Goal: Task Accomplishment & Management: Use online tool/utility

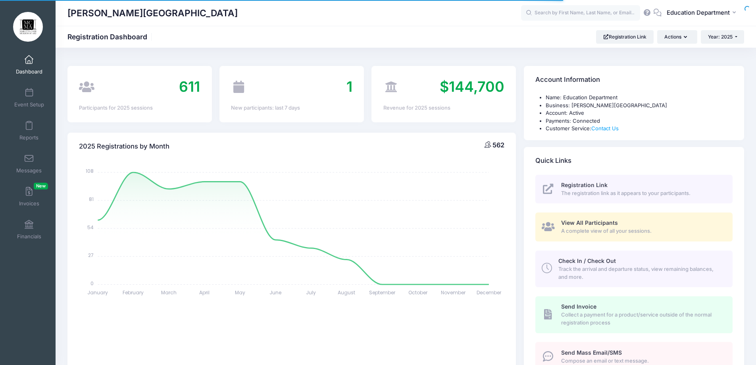
select select
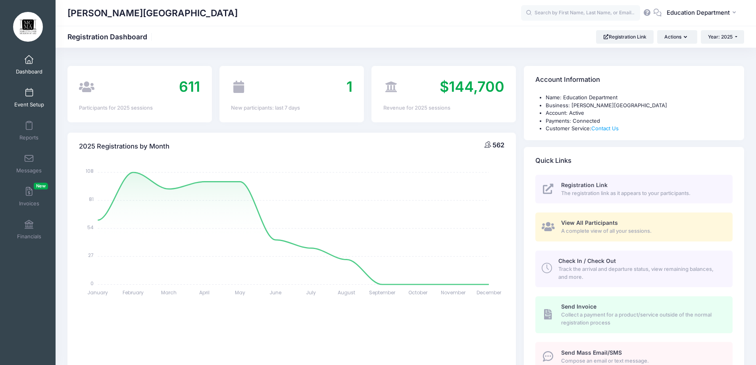
click at [29, 95] on span at bounding box center [29, 93] width 0 height 9
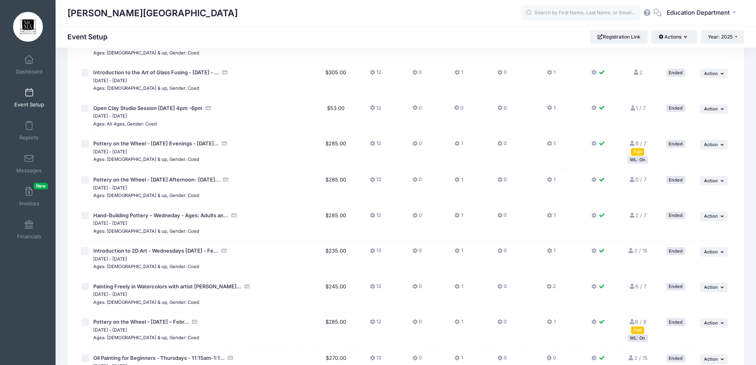
scroll to position [476, 0]
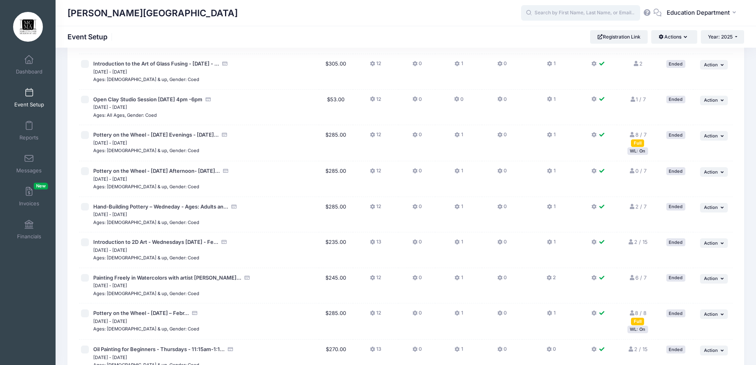
click at [587, 16] on input "text" at bounding box center [580, 13] width 119 height 16
type input "c"
click at [552, 34] on strong "[PERSON_NAME]" at bounding box center [569, 33] width 46 height 7
type input "Caitlin Crawley (Open Clay Studio Session September 14 - 2pm - 4pm, Sep-14, 202…"
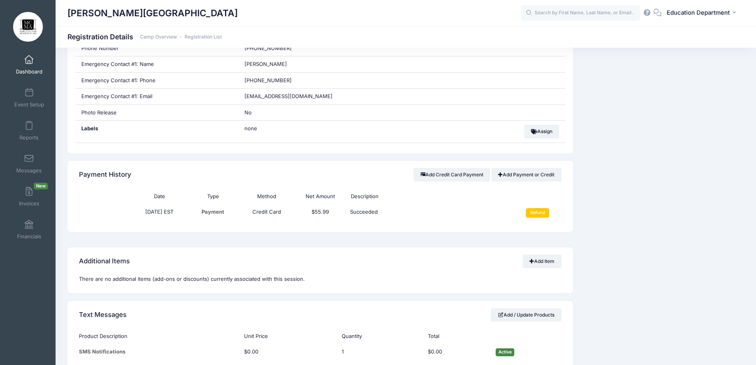
scroll to position [357, 0]
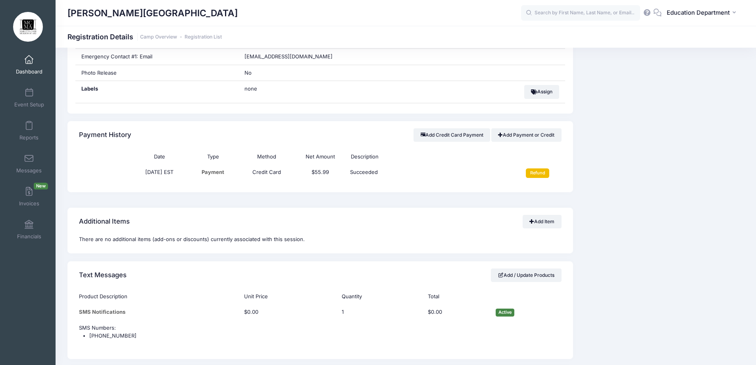
click at [530, 176] on input "Refund" at bounding box center [537, 173] width 23 height 10
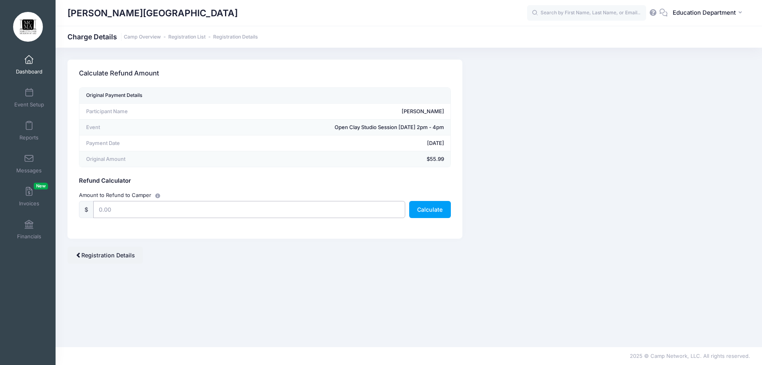
click at [273, 212] on input "text" at bounding box center [249, 209] width 312 height 17
type input "55.99"
click at [422, 206] on button "Calculate" at bounding box center [430, 209] width 42 height 17
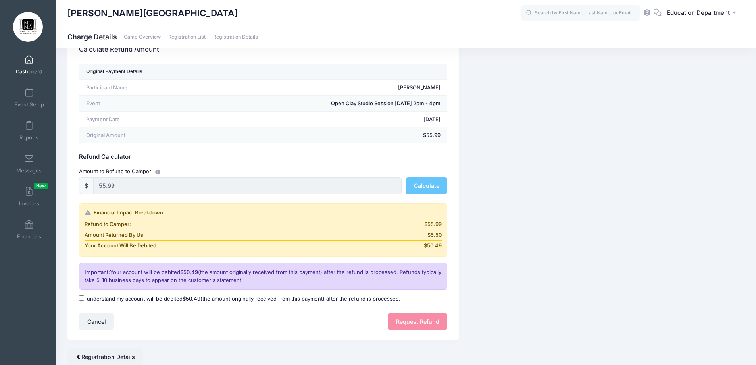
scroll to position [54, 0]
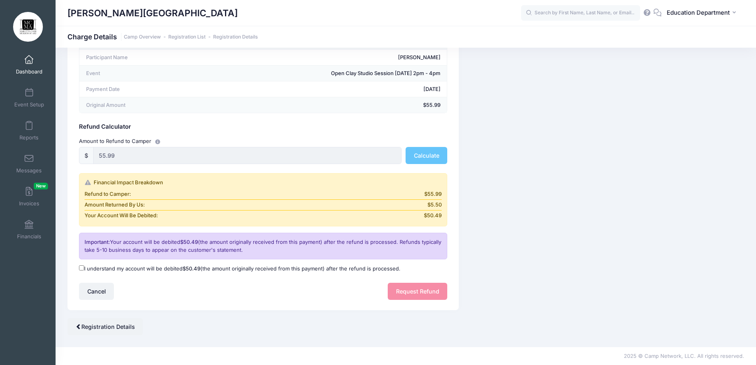
click at [190, 270] on span "$50.49" at bounding box center [192, 268] width 18 height 6
click at [84, 270] on input "I understand my account will be debited $50.49 (the amount originally received …" at bounding box center [81, 267] width 5 height 5
checkbox input "true"
click at [415, 297] on button "Request Refund" at bounding box center [418, 291] width 60 height 17
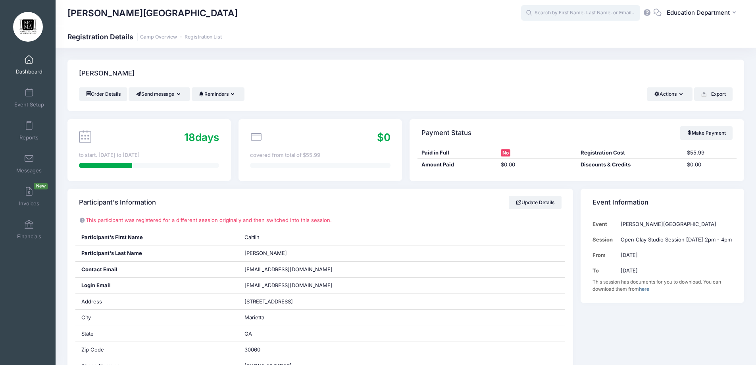
click at [554, 12] on input "text" at bounding box center [580, 13] width 119 height 16
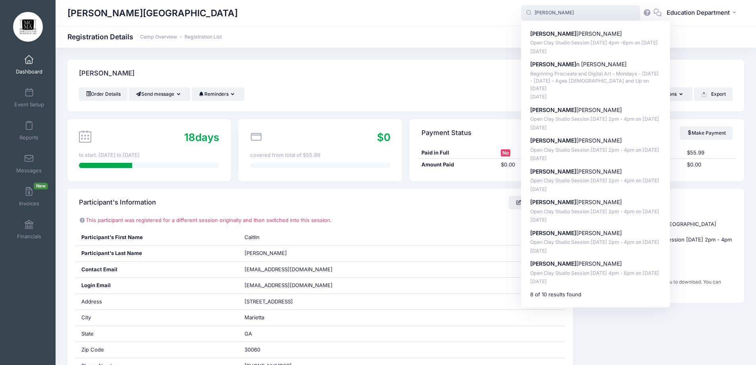
click at [545, 27] on div "Steve Drabant Open Clay Studio Session August 19 - 4pm -6pm on Aug-19, 2025 Aug…" at bounding box center [595, 164] width 149 height 287
click at [546, 32] on p "Steve Drabant" at bounding box center [595, 34] width 131 height 8
type input "Steve Drabant (Open Clay Studio Session August 19 - 4pm -6pm, Aug-19, 2025)"
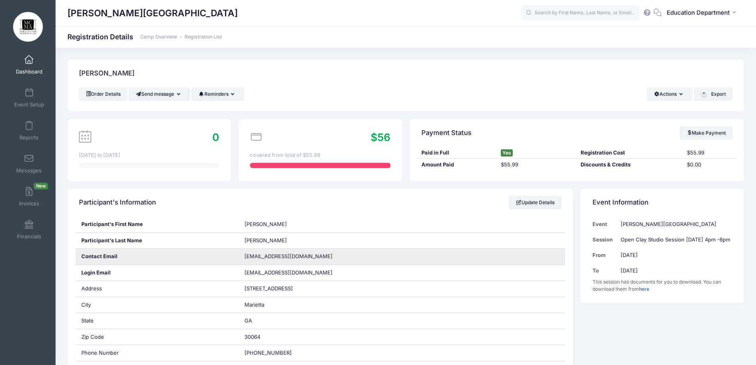
click at [285, 258] on span "steved033@gmail.com" at bounding box center [289, 256] width 88 height 6
copy div "steved033@gmail.com"
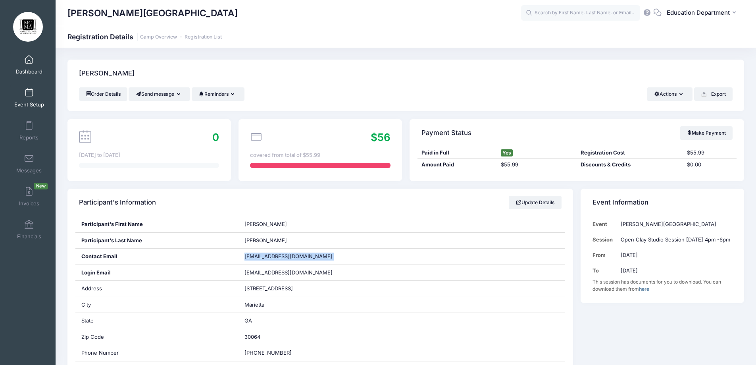
click at [27, 98] on link "Event Setup" at bounding box center [29, 98] width 38 height 28
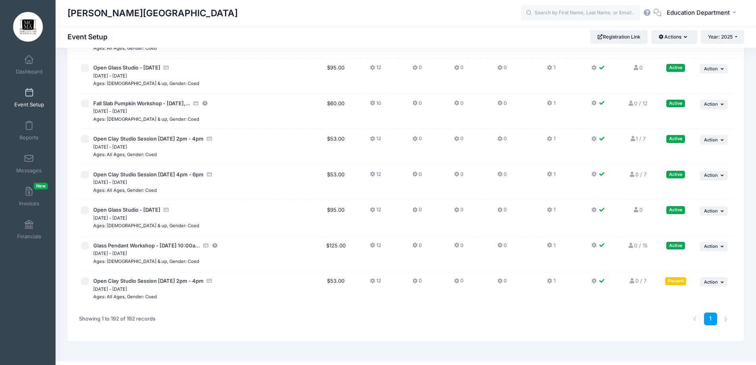
scroll to position [6641, 0]
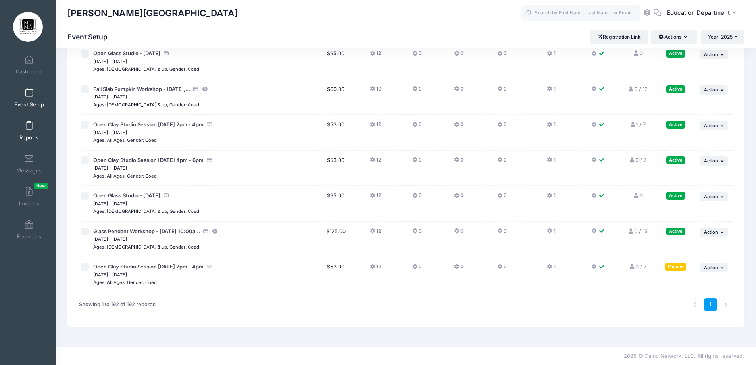
click at [31, 127] on link "Reports" at bounding box center [29, 131] width 38 height 28
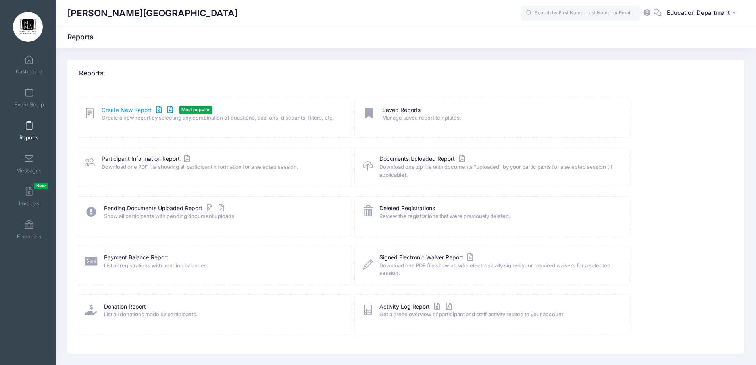
click at [113, 110] on link "Create New Report" at bounding box center [139, 110] width 74 height 8
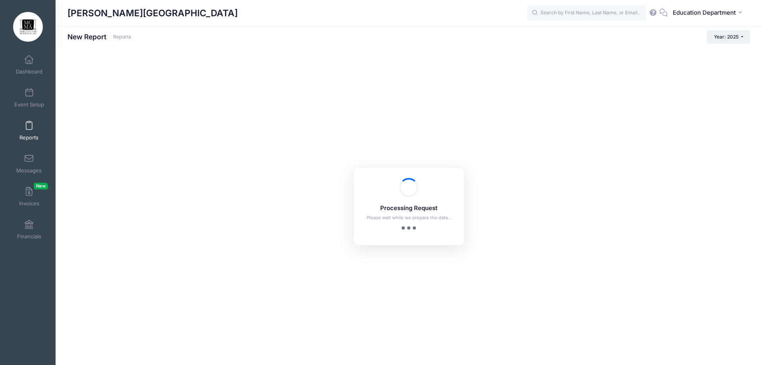
checkbox input "true"
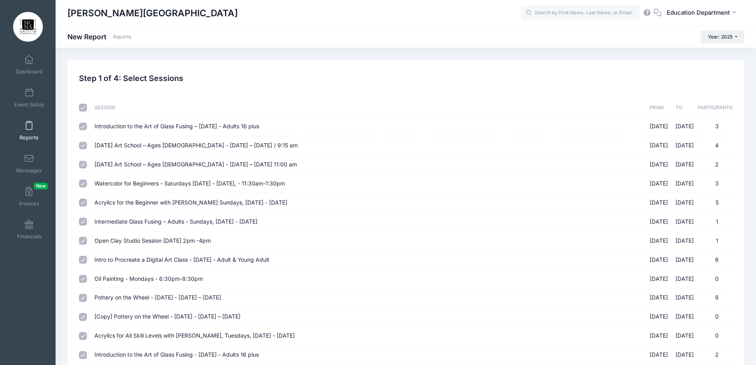
click at [84, 109] on input "checkbox" at bounding box center [83, 108] width 8 height 8
checkbox input "false"
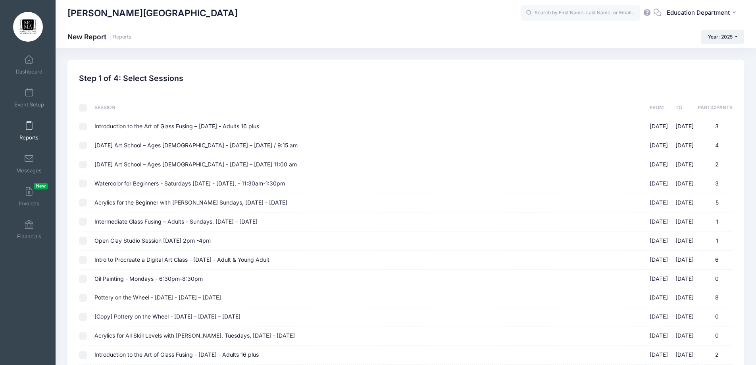
checkbox input "false"
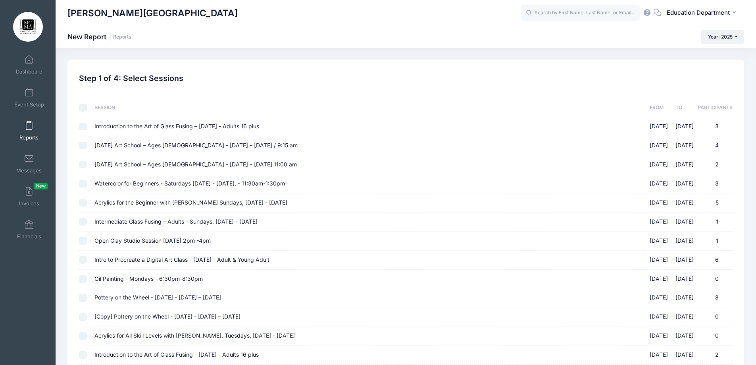
checkbox input "false"
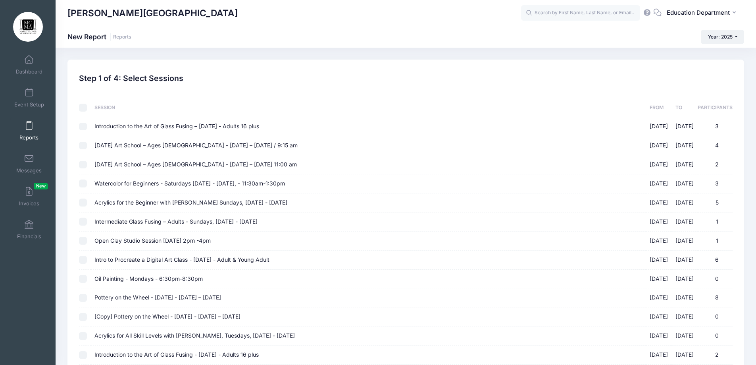
checkbox input "false"
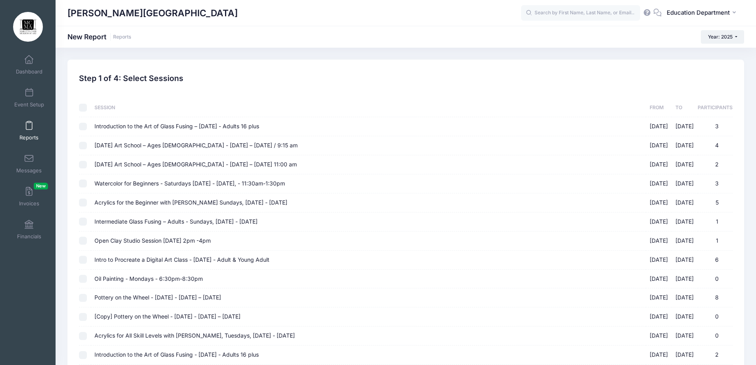
checkbox input "false"
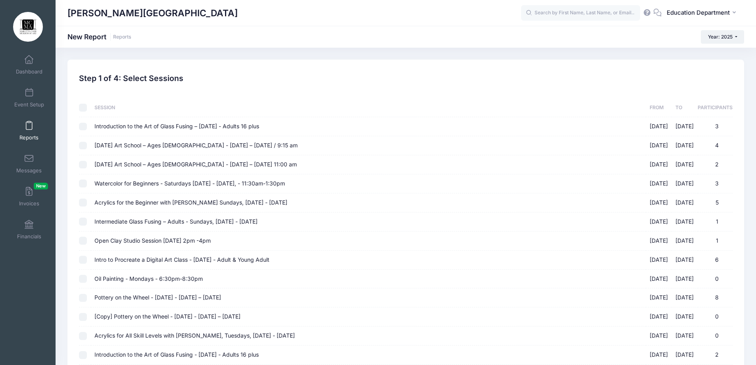
checkbox input "false"
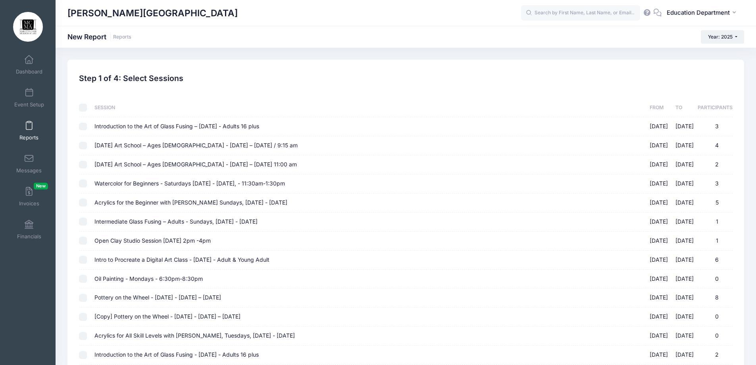
checkbox input "false"
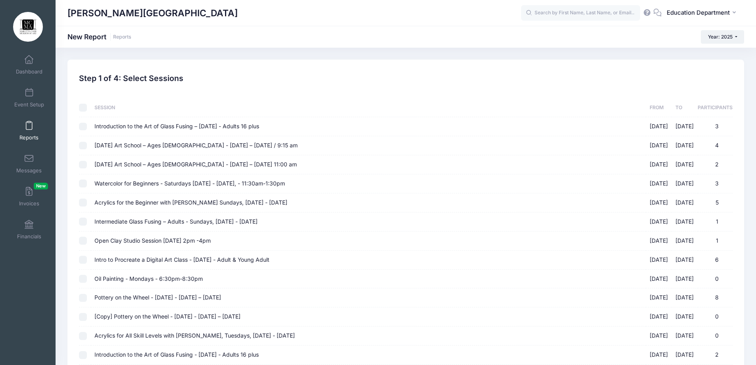
checkbox input "false"
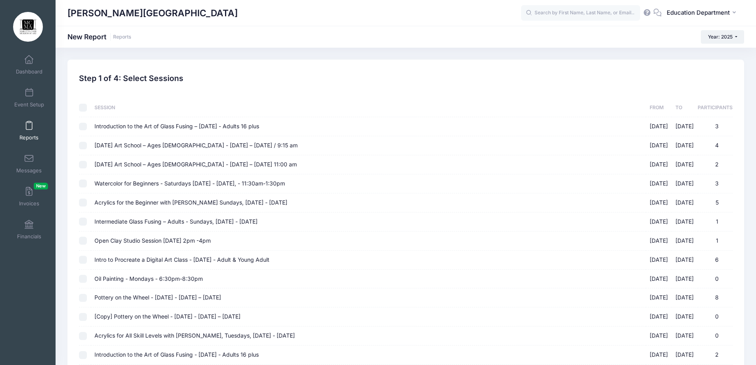
checkbox input "false"
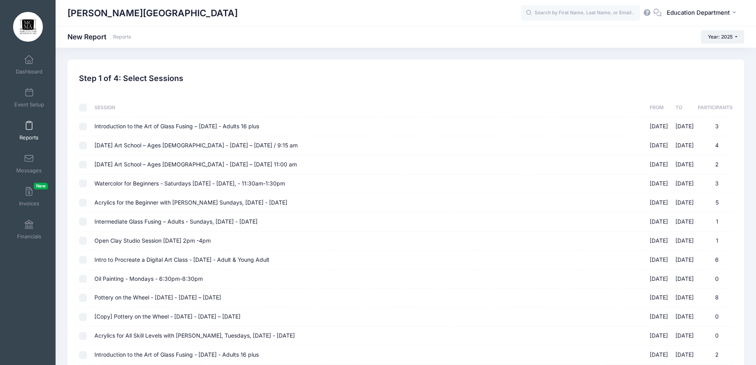
checkbox input "false"
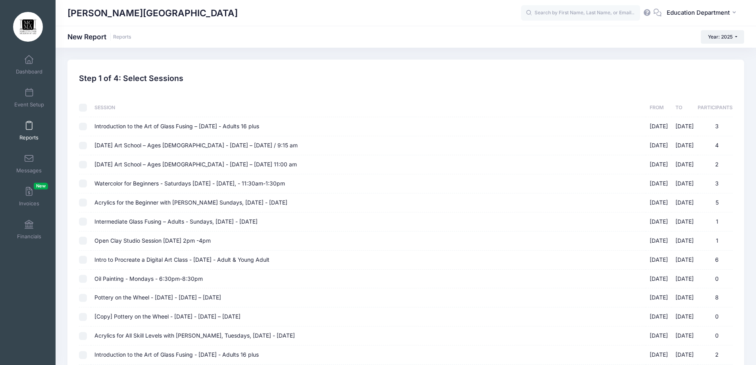
checkbox input "false"
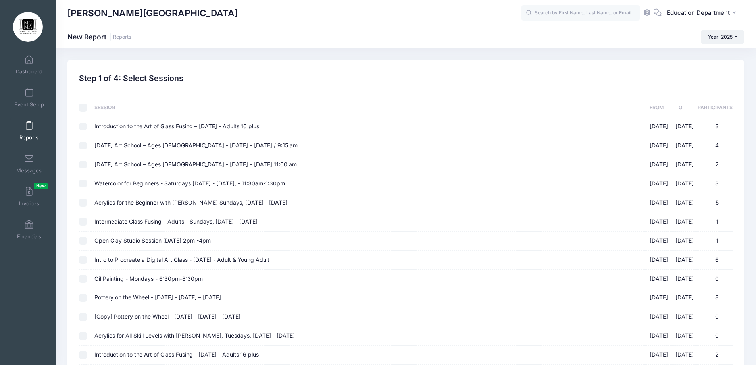
checkbox input "false"
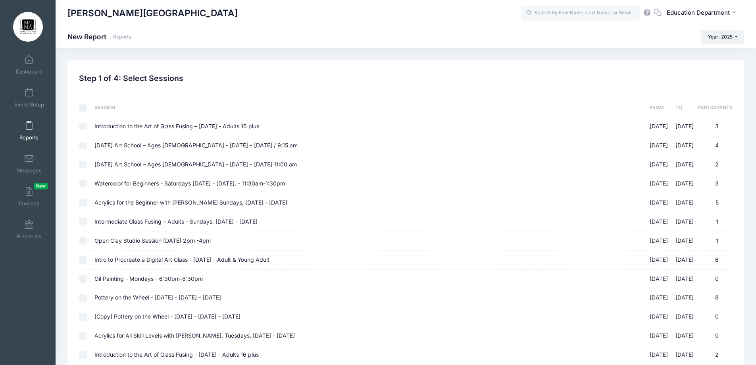
checkbox input "false"
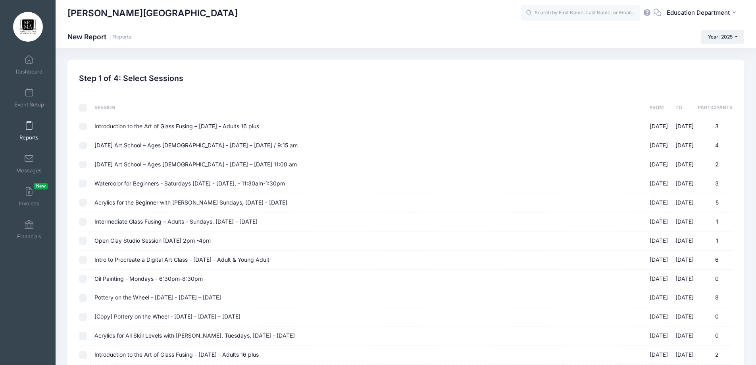
checkbox input "false"
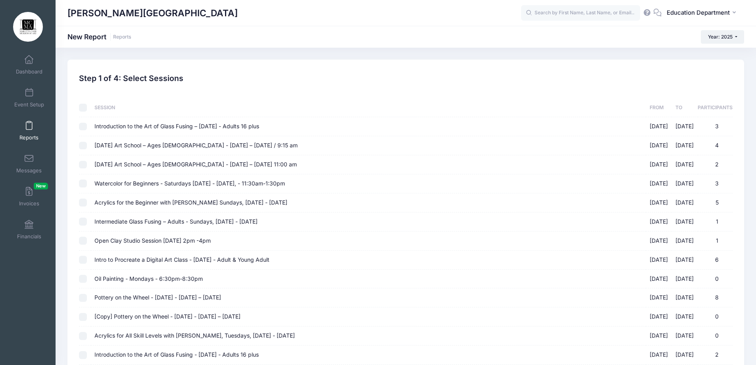
checkbox input "false"
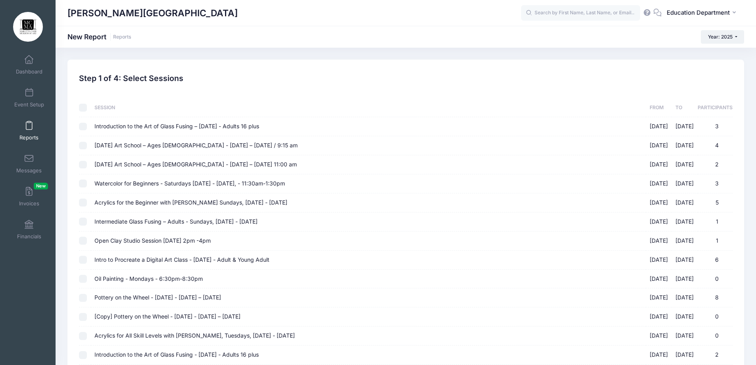
checkbox input "false"
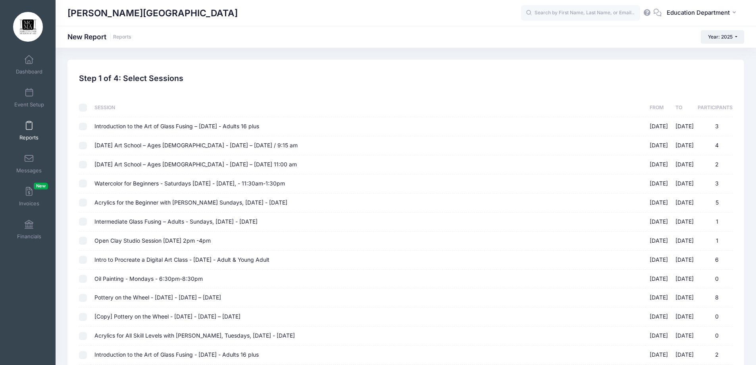
checkbox input "false"
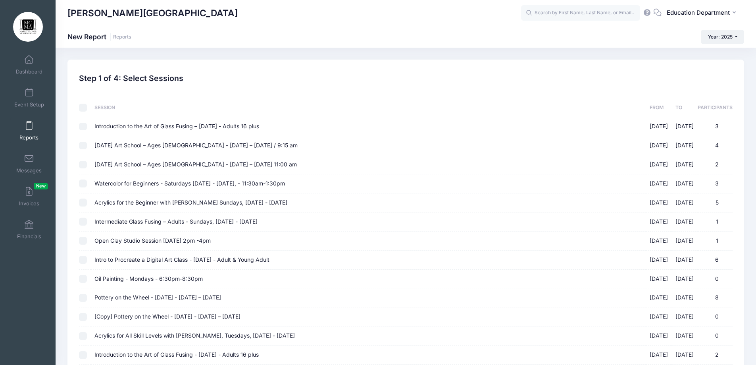
checkbox input "false"
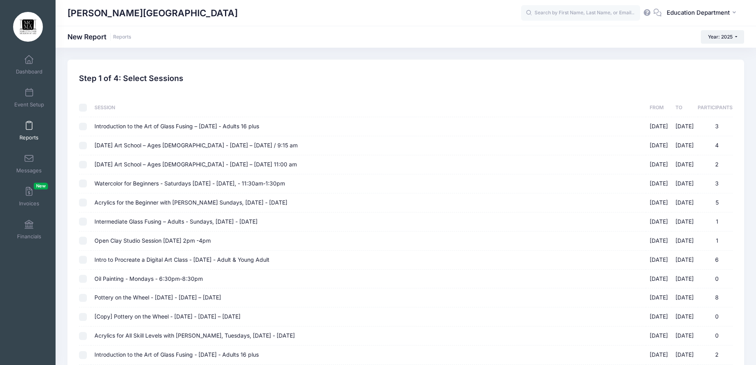
checkbox input "false"
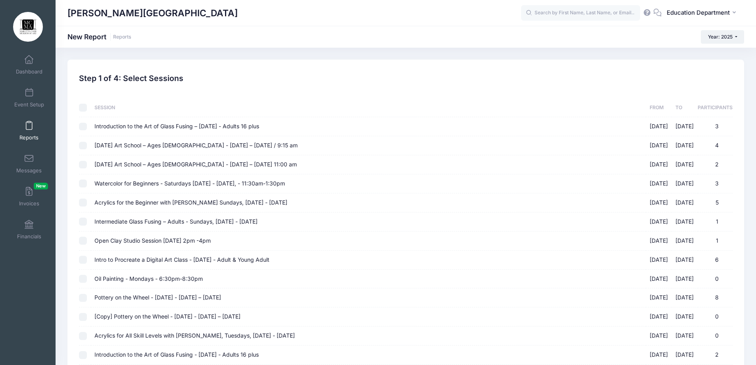
checkbox input "false"
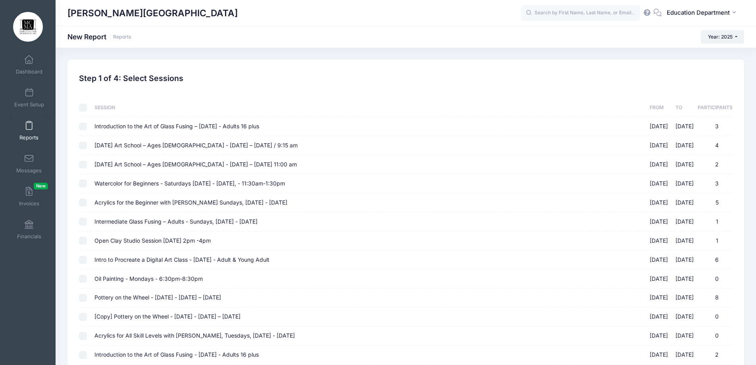
checkbox input "false"
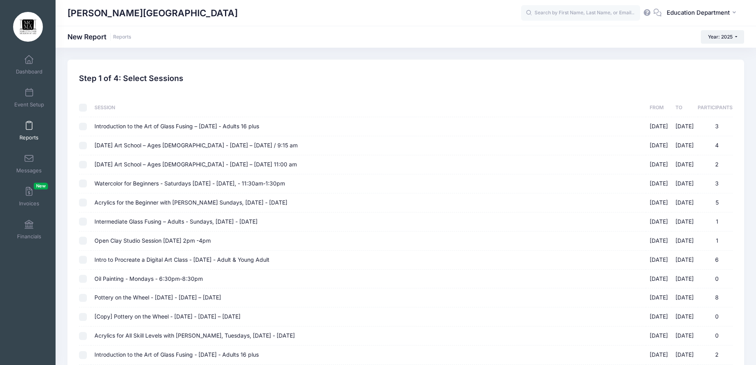
checkbox input "false"
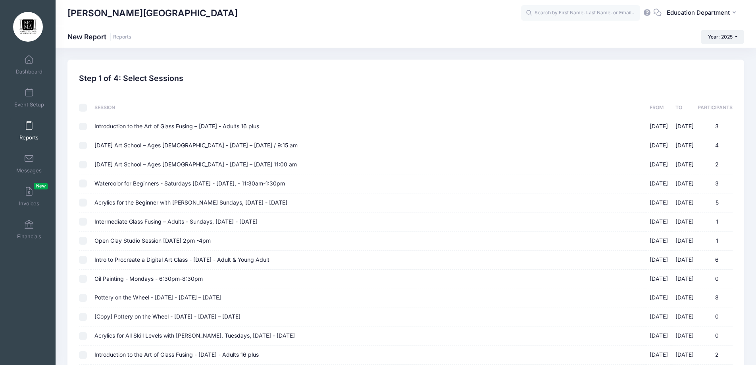
checkbox input "false"
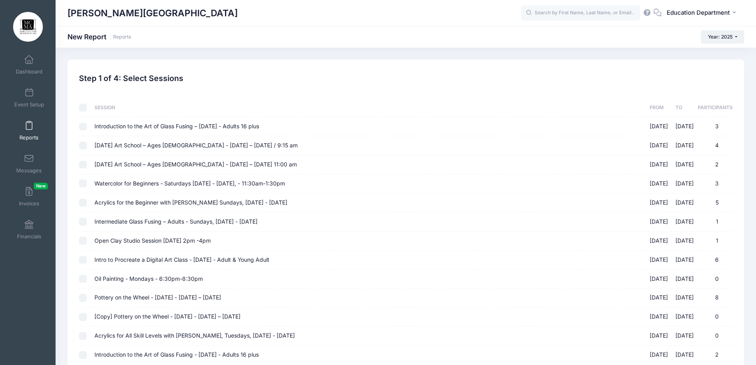
checkbox input "false"
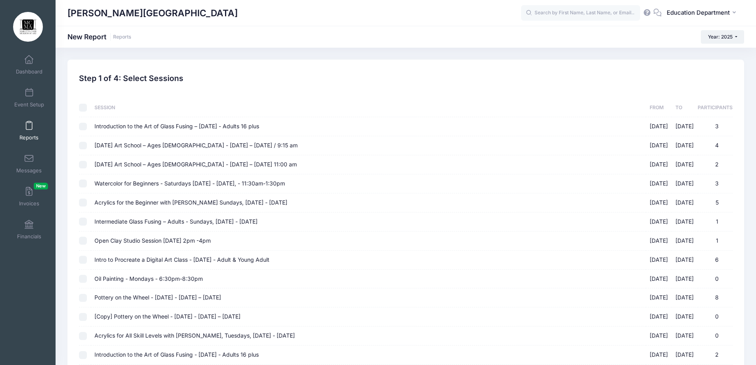
checkbox input "false"
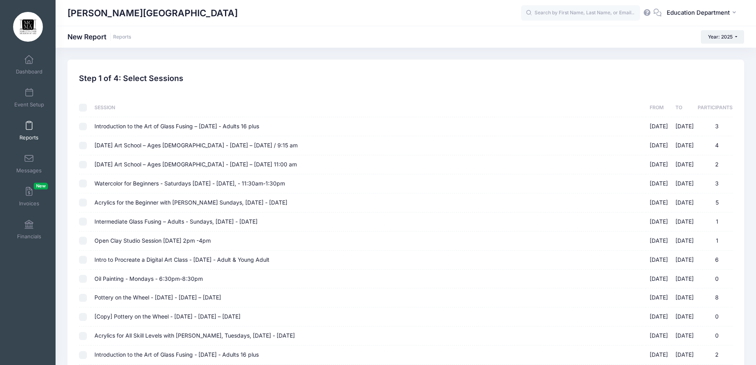
checkbox input "false"
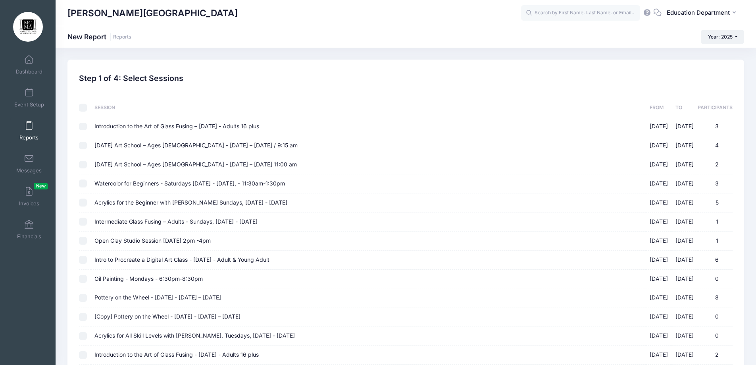
checkbox input "false"
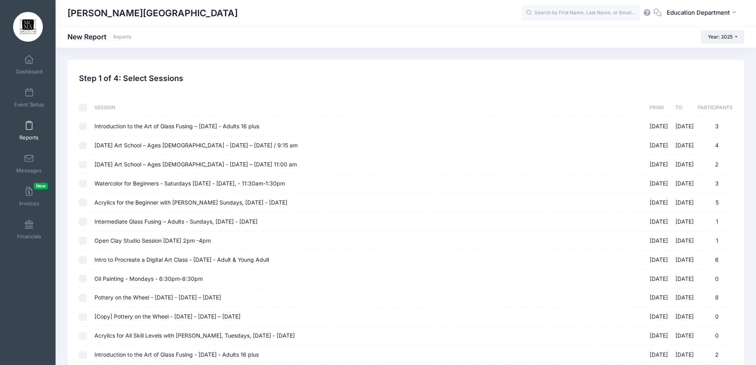
checkbox input "false"
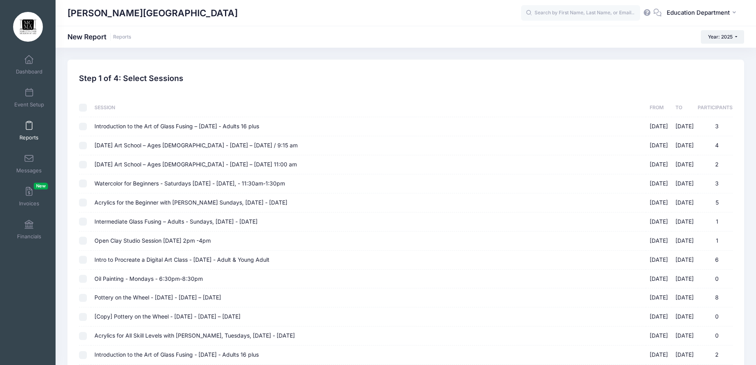
checkbox input "false"
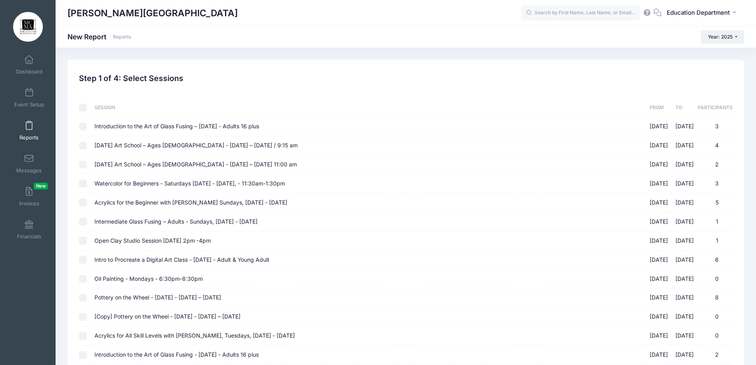
checkbox input "false"
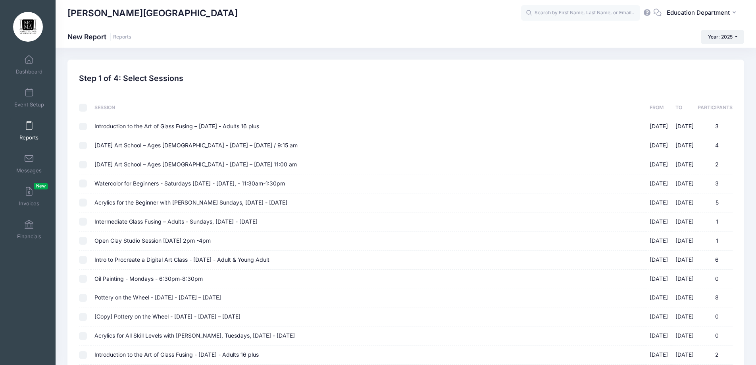
checkbox input "false"
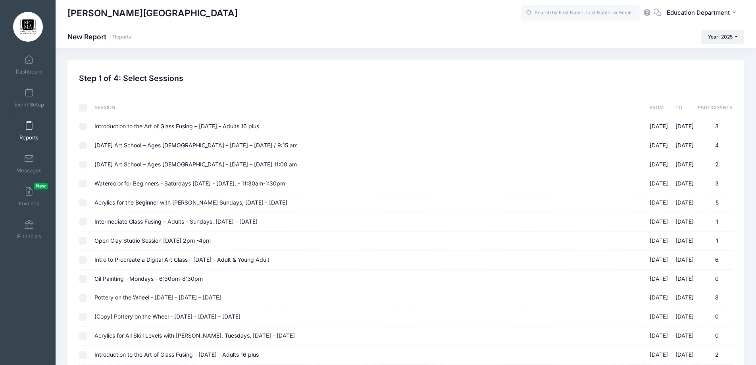
checkbox input "false"
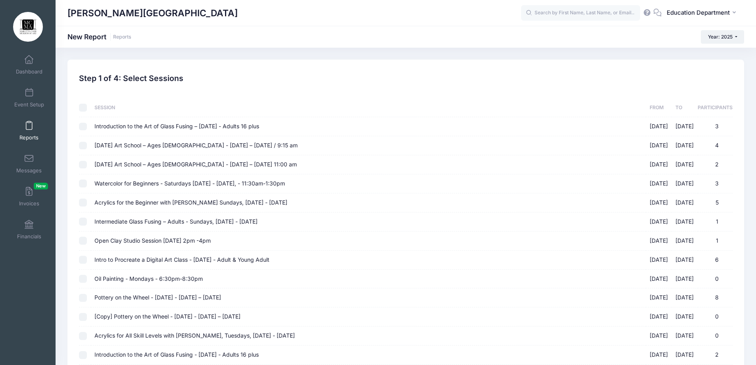
checkbox input "false"
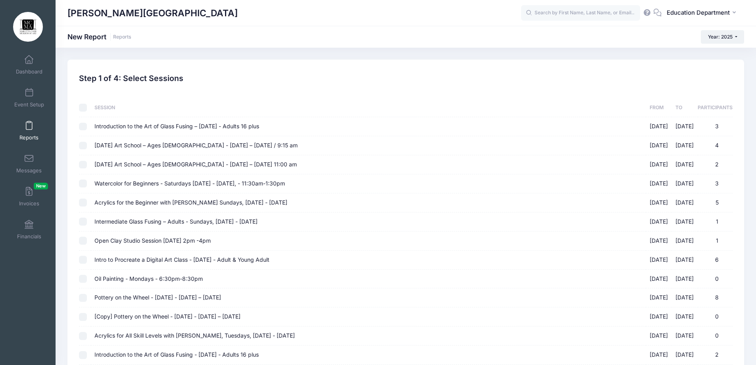
checkbox input "false"
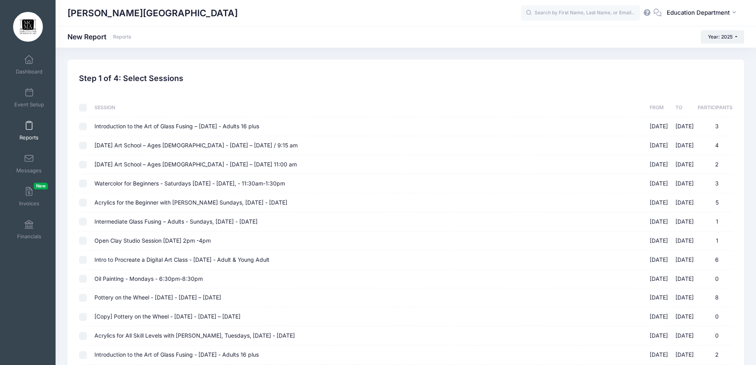
checkbox input "false"
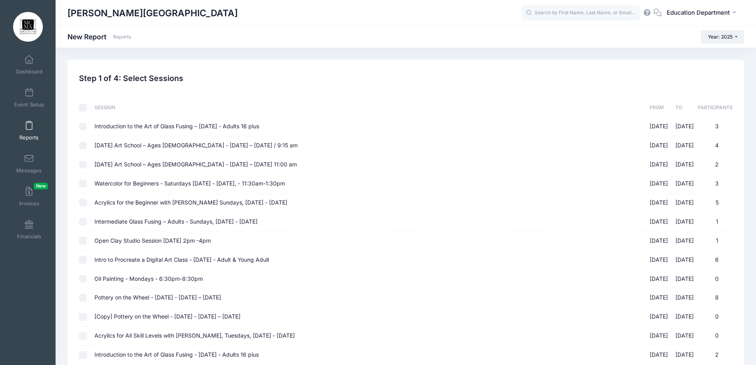
checkbox input "false"
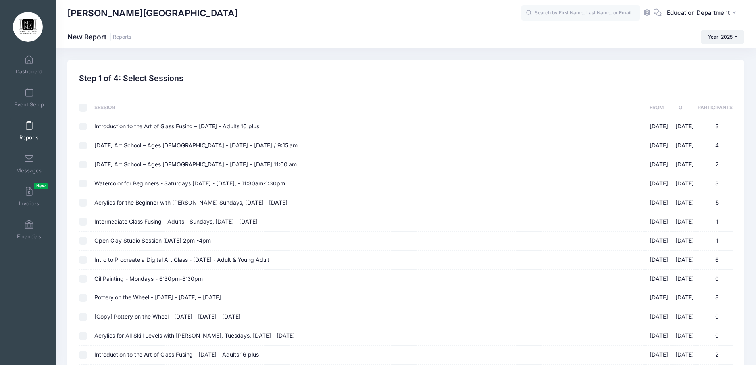
checkbox input "false"
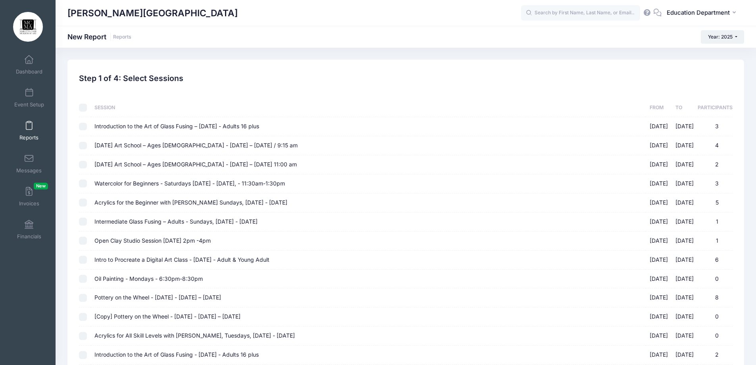
checkbox input "false"
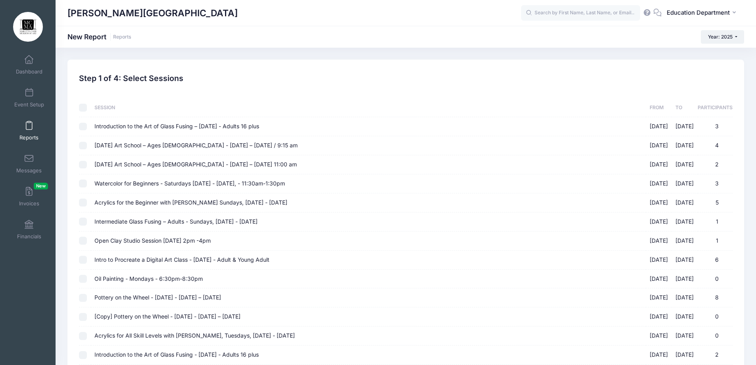
checkbox input "false"
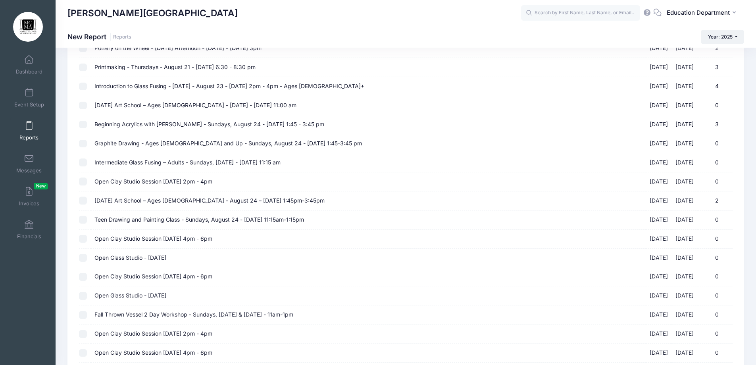
scroll to position [3299, 0]
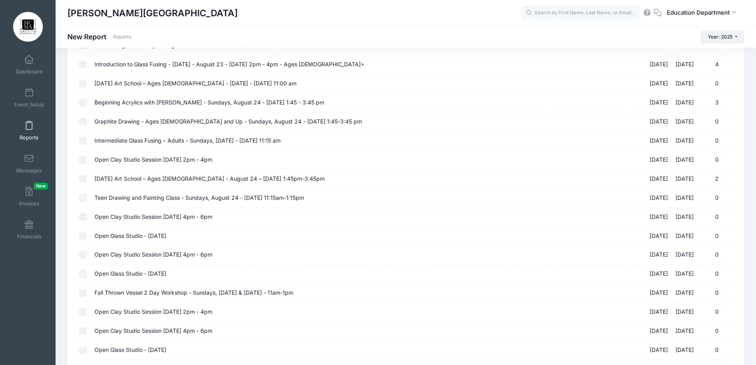
drag, startPoint x: 163, startPoint y: 60, endPoint x: 173, endPoint y: 68, distance: 12.4
click at [170, 65] on td "Introduction to Glass Fusing - Saturday - August 23 - September 13, 2025 - 2pm …" at bounding box center [368, 64] width 555 height 19
click at [174, 68] on label "Introduction to Glass Fusing - Saturday - August 23 - September 13, 2025 - 2pm …" at bounding box center [369, 64] width 548 height 8
click at [87, 68] on input "Introduction to Glass Fusing - Saturday - August 23 - September 13, 2025 - 2pm …" at bounding box center [83, 65] width 8 height 8
checkbox input "true"
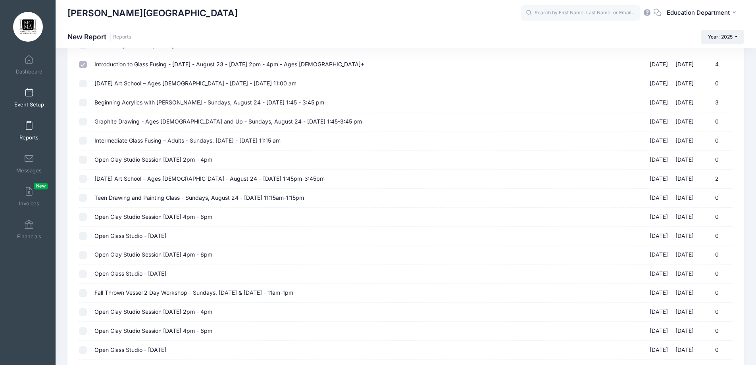
click at [29, 96] on span at bounding box center [29, 93] width 0 height 9
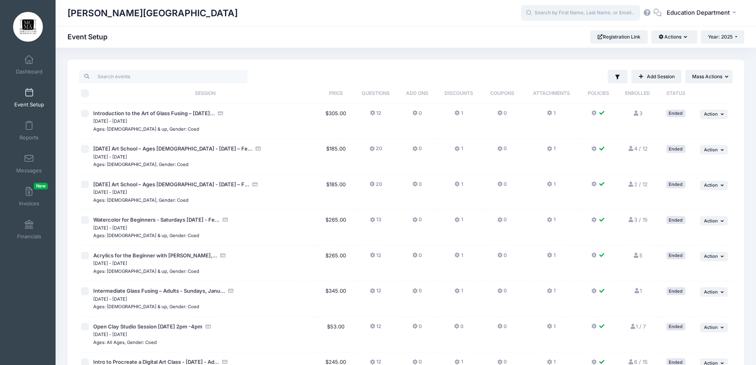
click at [579, 10] on input "text" at bounding box center [580, 13] width 119 height 16
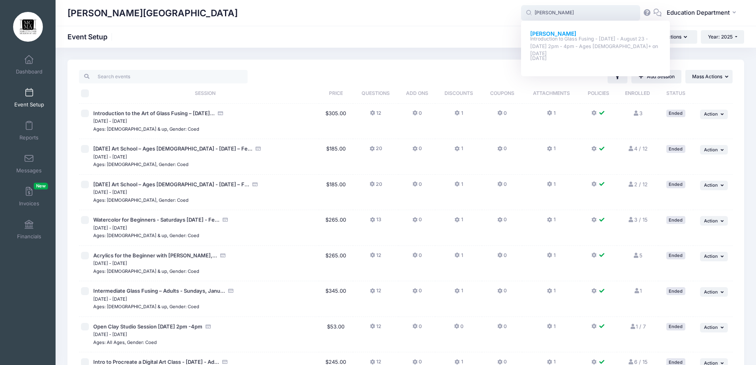
click at [552, 33] on strong "Dale Harney" at bounding box center [553, 33] width 46 height 7
type input "Dale Harney (Introduction to Glass Fusing - Saturday - August 23 - September 13…"
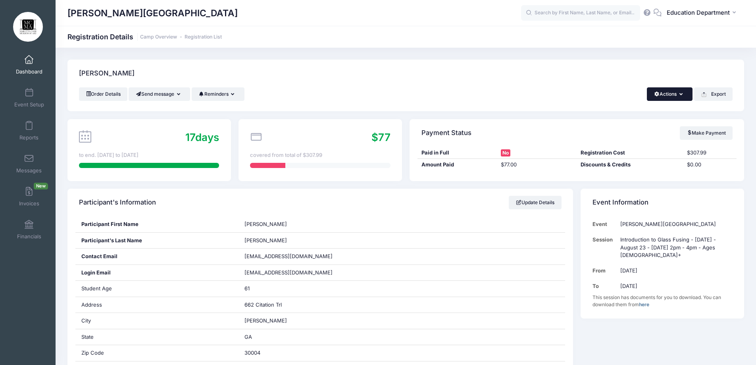
click at [676, 96] on button "Actions" at bounding box center [670, 94] width 46 height 14
click at [625, 169] on link "Delete" at bounding box center [644, 167] width 92 height 15
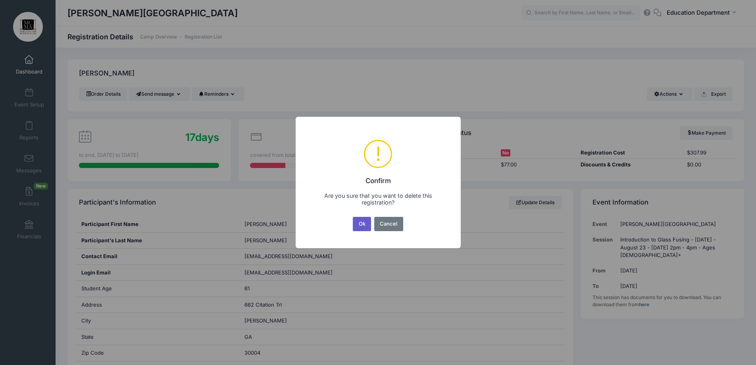
click at [357, 222] on button "Ok" at bounding box center [362, 224] width 18 height 14
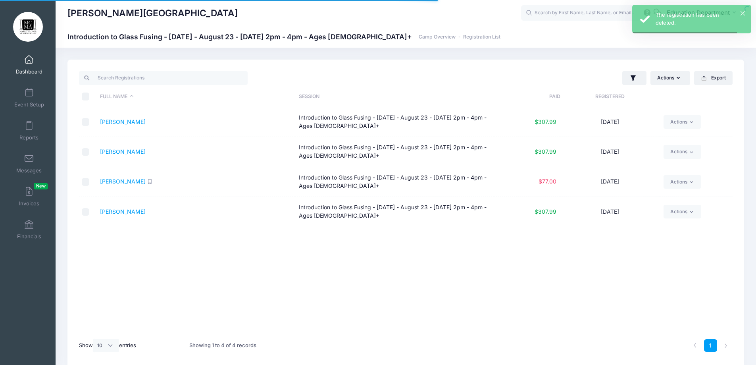
select select "10"
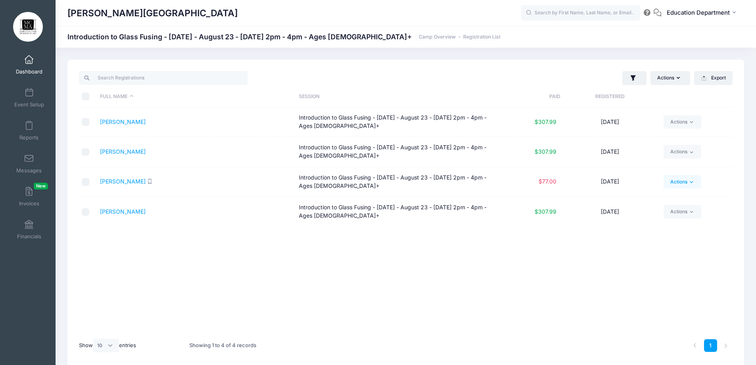
click at [685, 187] on link "Actions" at bounding box center [683, 182] width 38 height 14
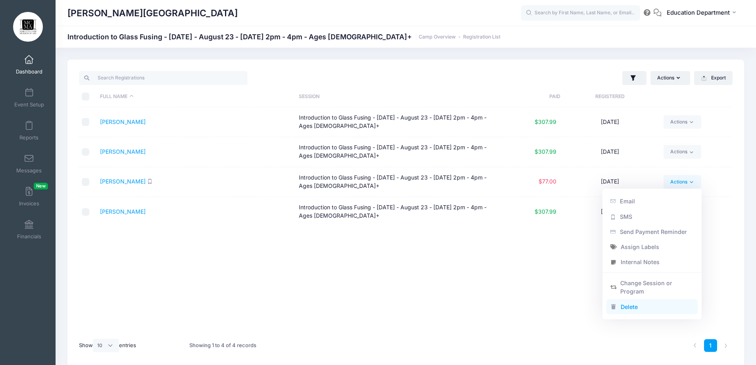
click at [619, 307] on link "Delete" at bounding box center [653, 306] width 92 height 15
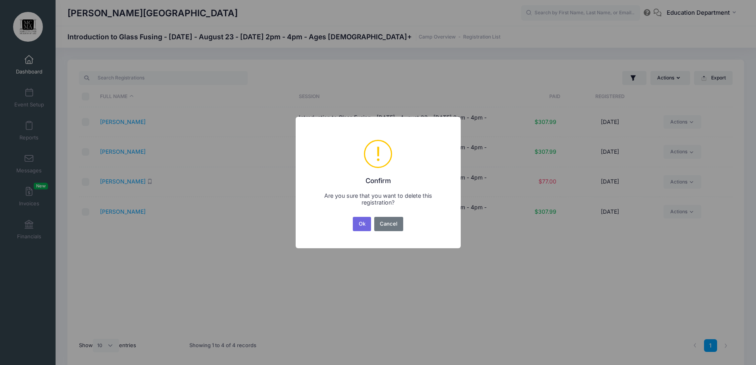
drag, startPoint x: 357, startPoint y: 221, endPoint x: 359, endPoint y: 226, distance: 5.7
click at [358, 220] on button "Ok" at bounding box center [362, 224] width 18 height 14
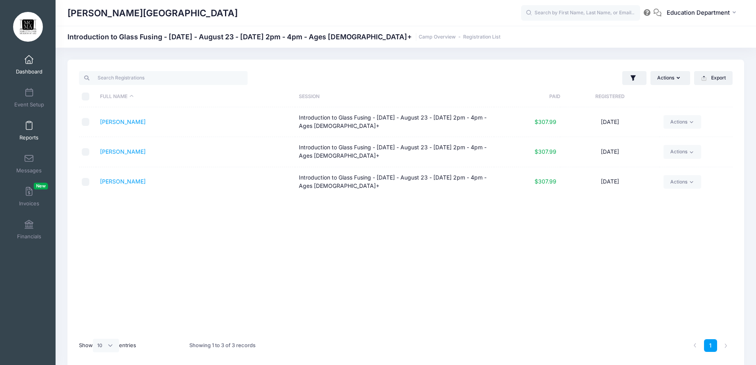
click at [32, 131] on link "Reports" at bounding box center [29, 131] width 38 height 28
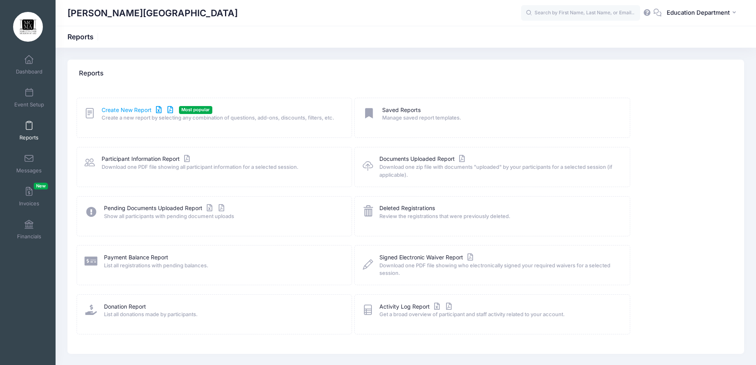
click at [116, 109] on link "Create New Report" at bounding box center [139, 110] width 74 height 8
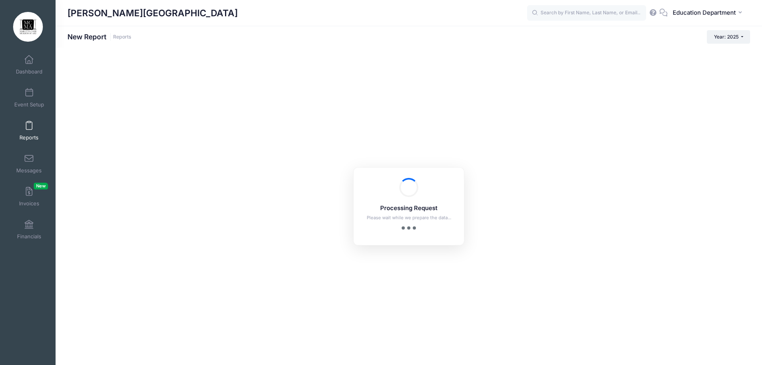
checkbox input "true"
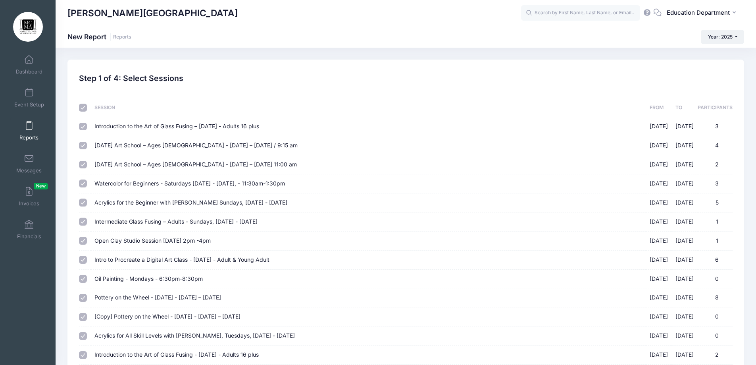
click at [83, 109] on input "checkbox" at bounding box center [83, 108] width 8 height 8
checkbox input "false"
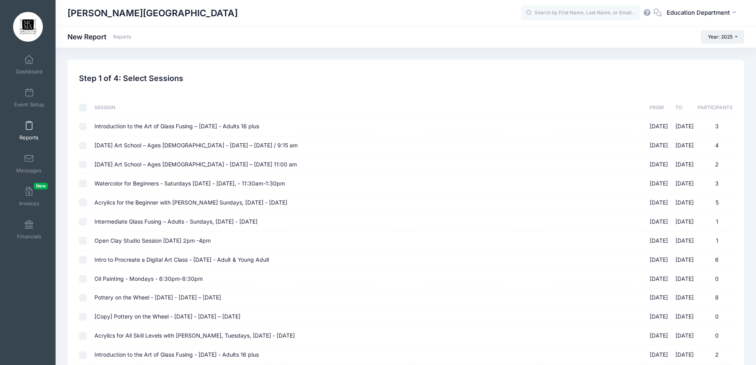
checkbox input "false"
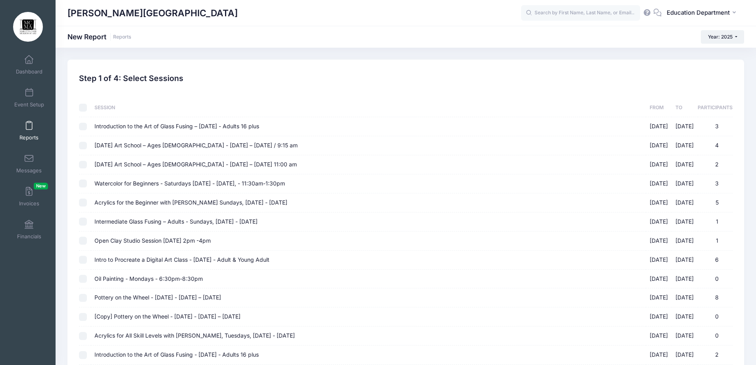
checkbox input "false"
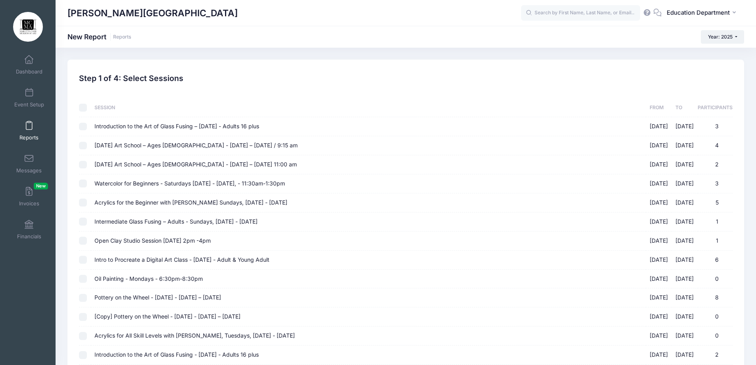
checkbox input "false"
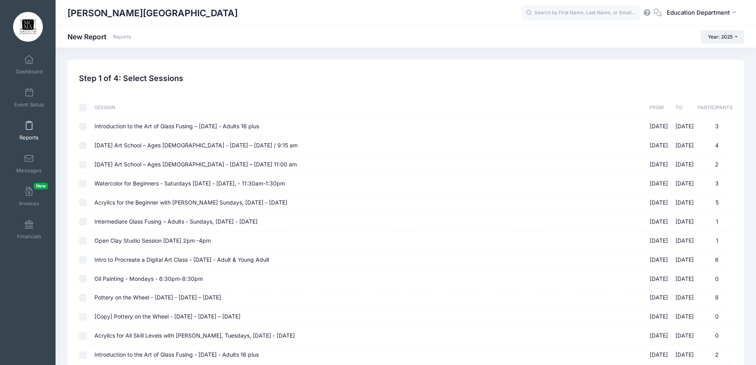
checkbox input "false"
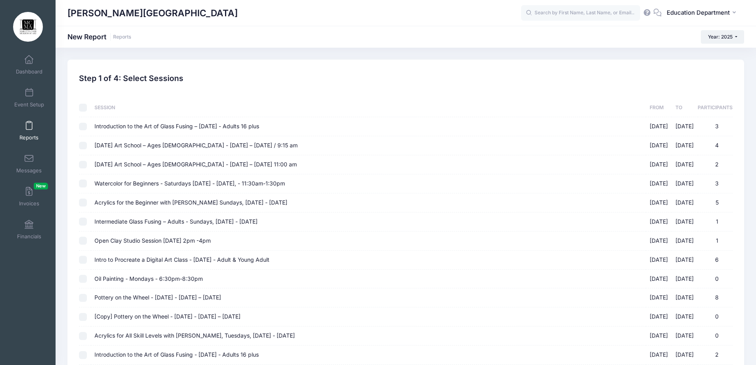
checkbox input "false"
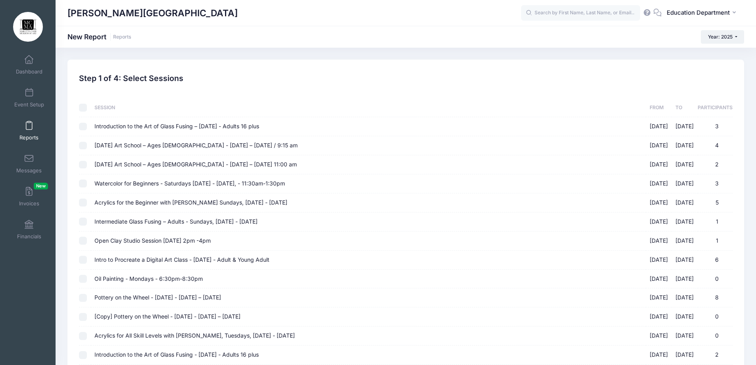
checkbox input "false"
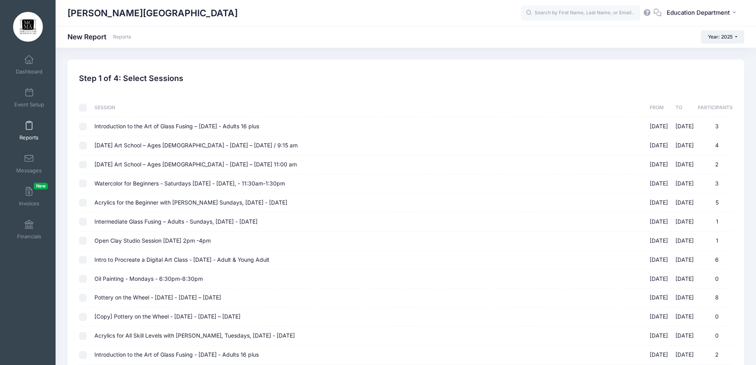
checkbox input "false"
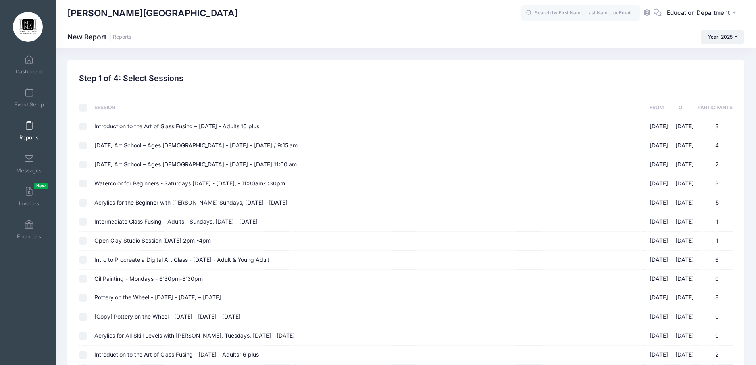
checkbox input "false"
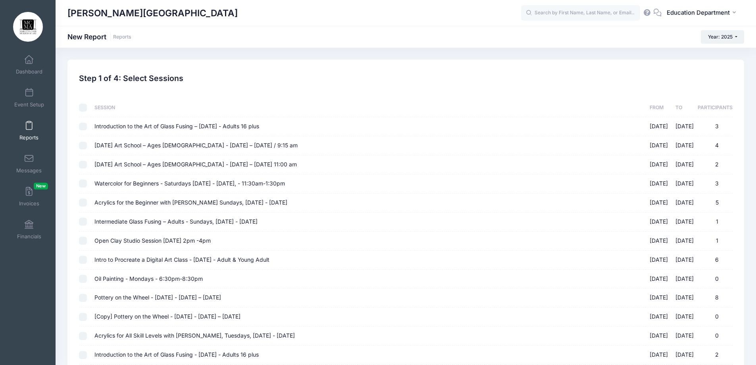
checkbox input "false"
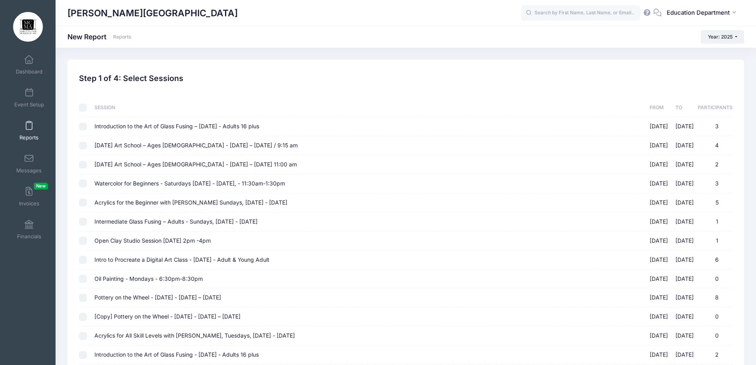
checkbox input "false"
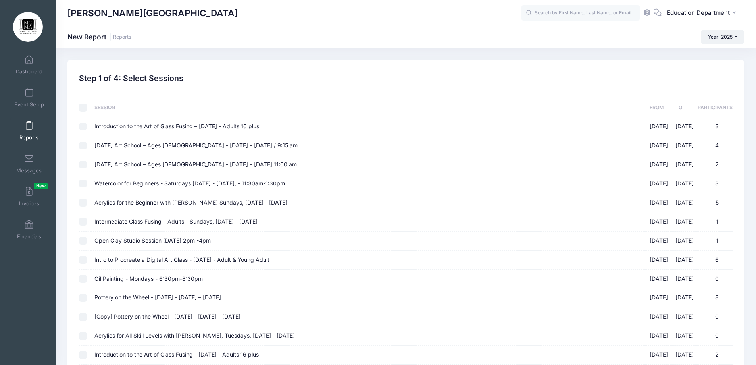
checkbox input "false"
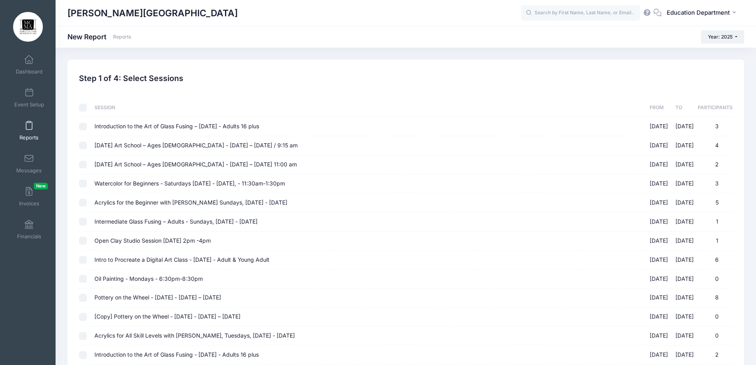
checkbox input "false"
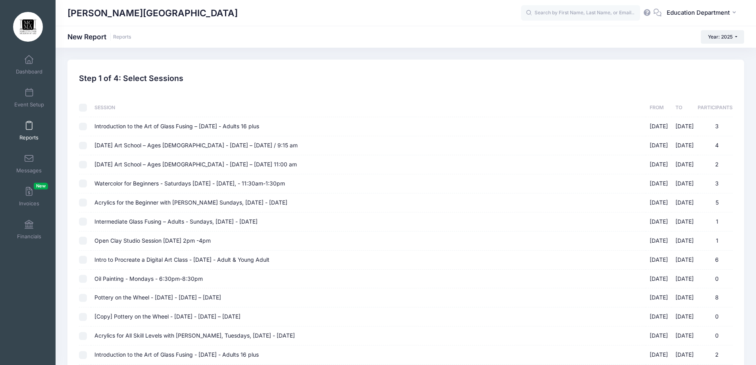
checkbox input "false"
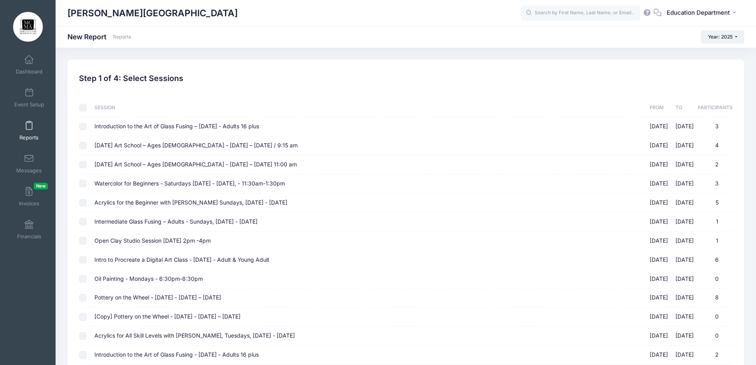
checkbox input "false"
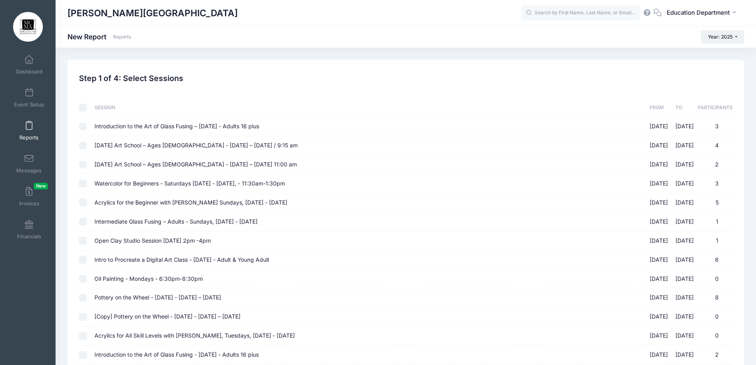
checkbox input "false"
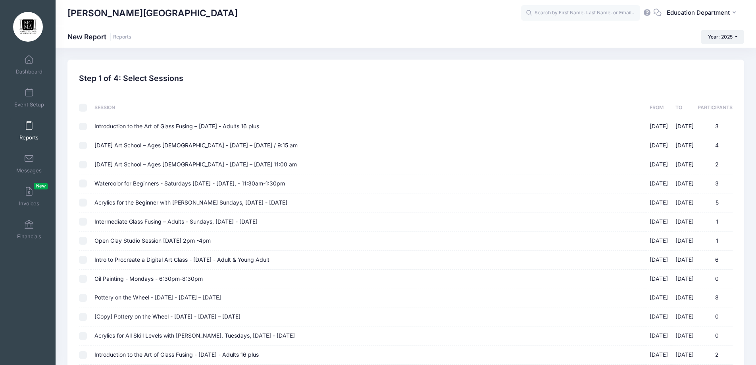
checkbox input "false"
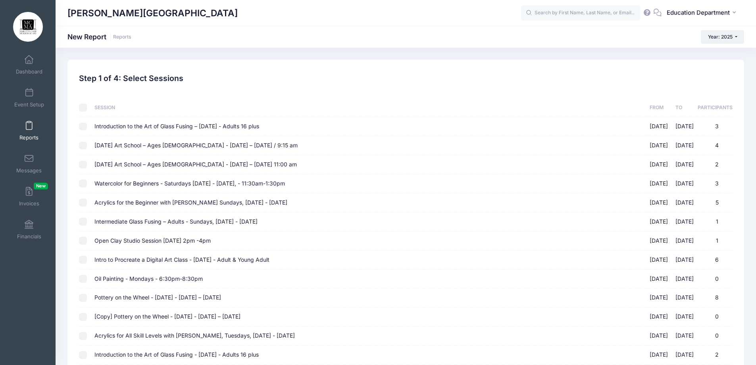
checkbox input "false"
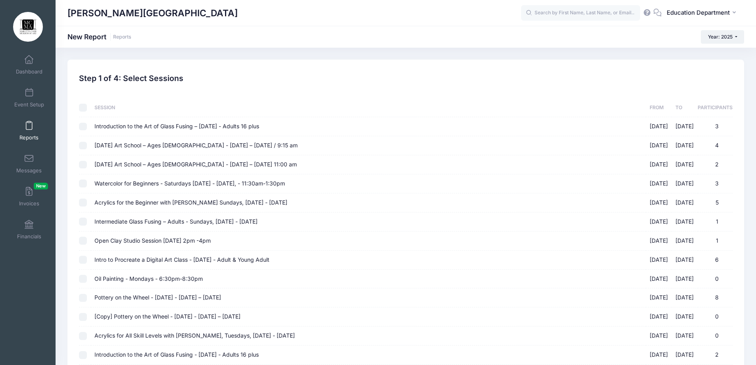
checkbox input "false"
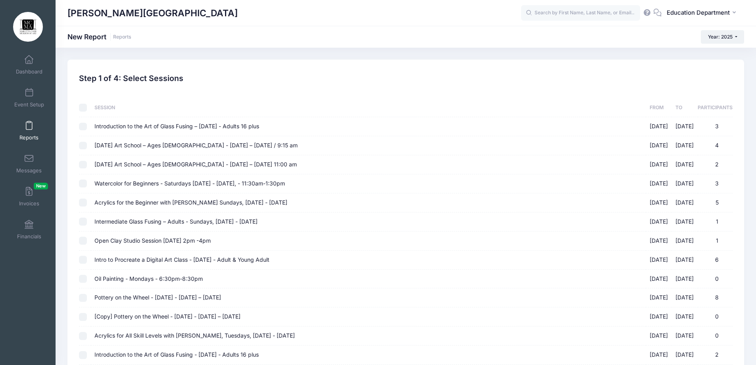
checkbox input "false"
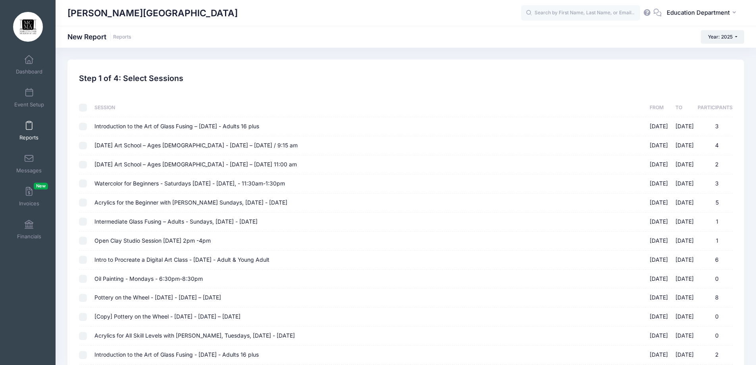
checkbox input "false"
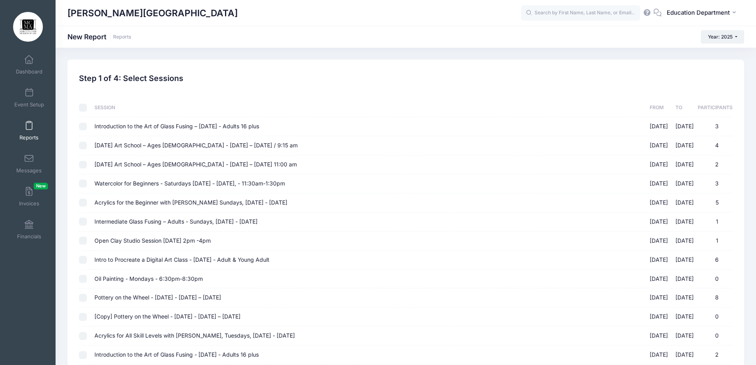
checkbox input "false"
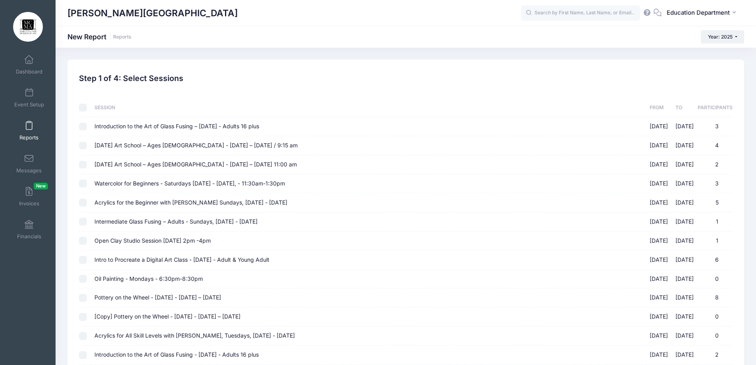
checkbox input "false"
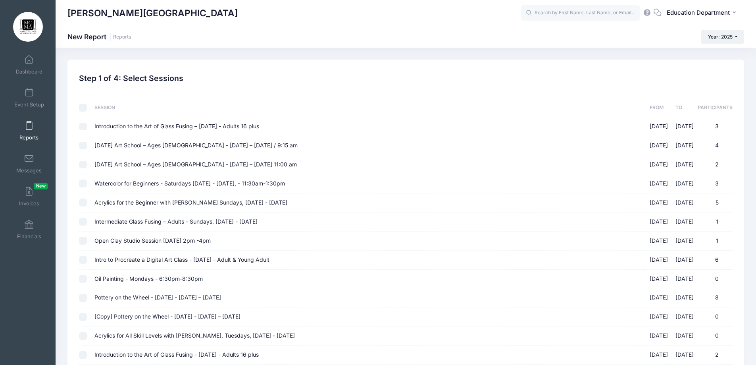
checkbox input "false"
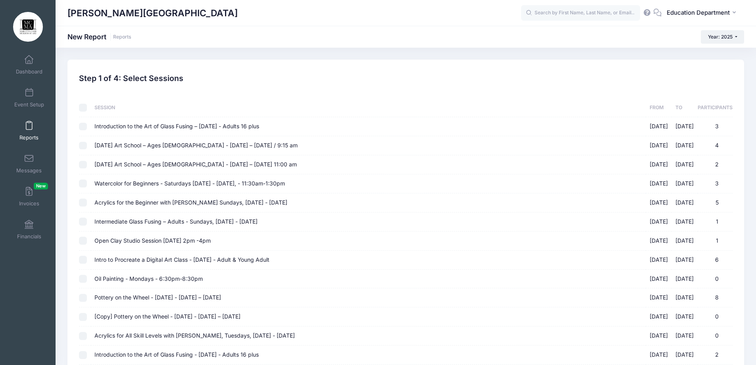
checkbox input "false"
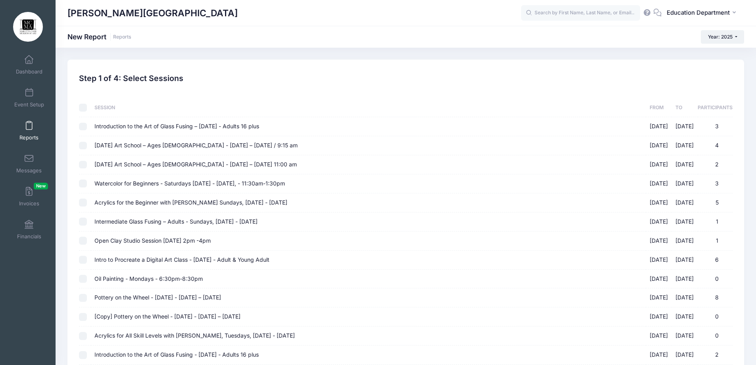
checkbox input "false"
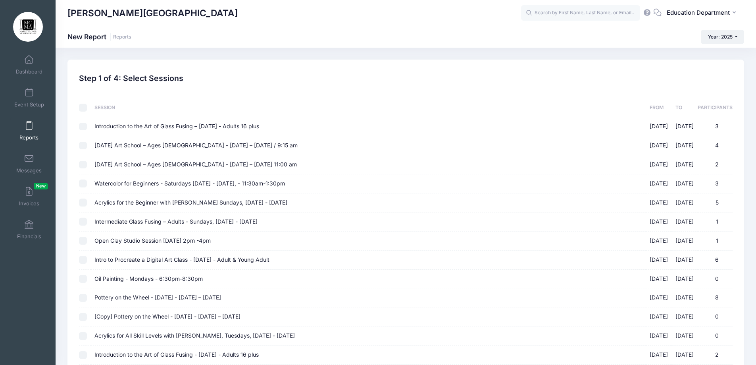
checkbox input "false"
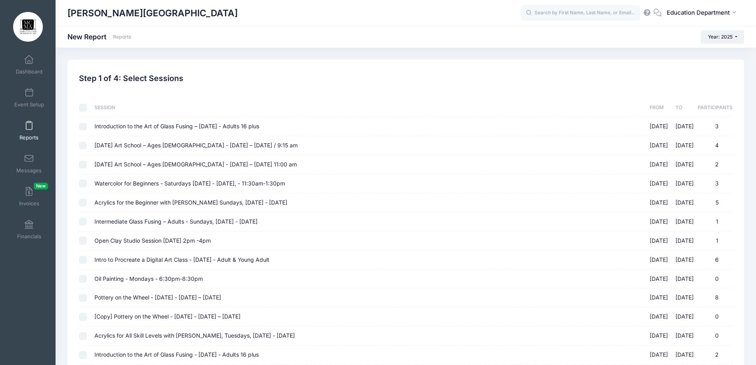
checkbox input "false"
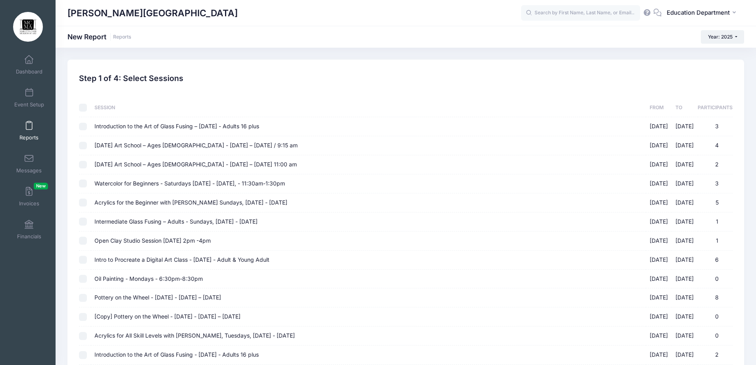
checkbox input "false"
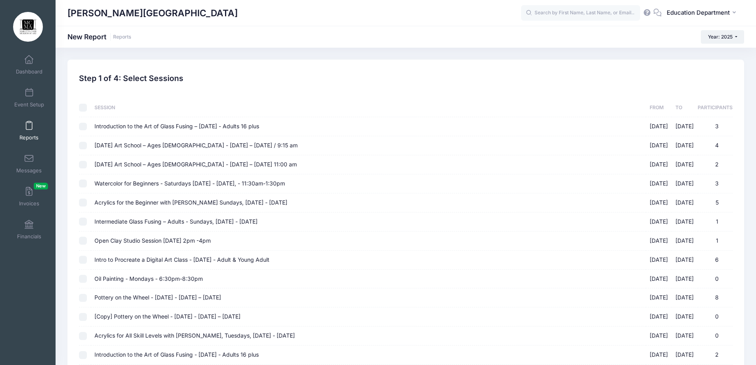
checkbox input "false"
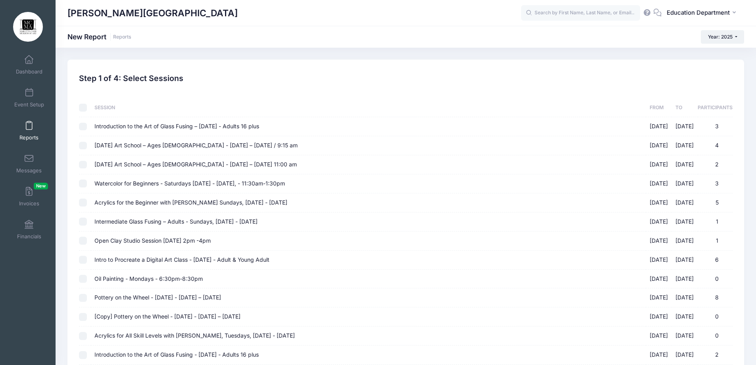
checkbox input "false"
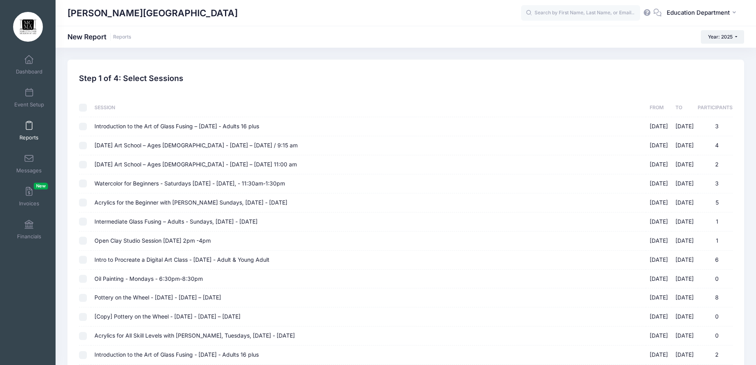
checkbox input "false"
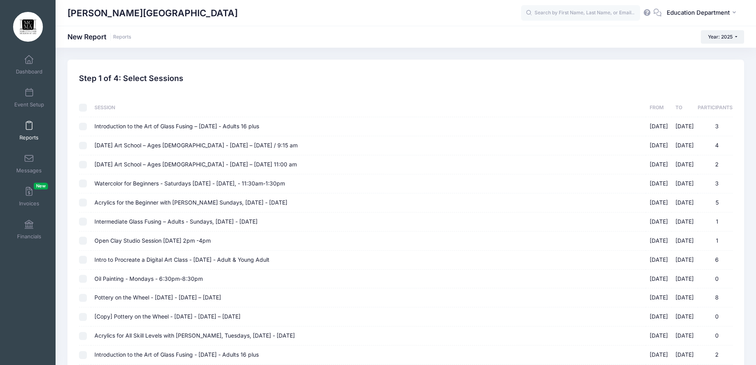
checkbox input "false"
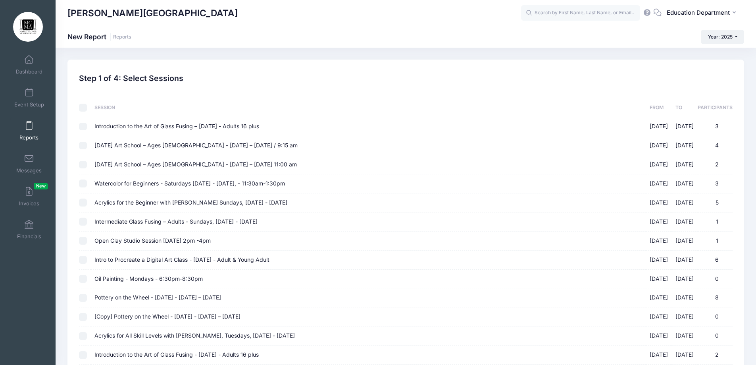
checkbox input "false"
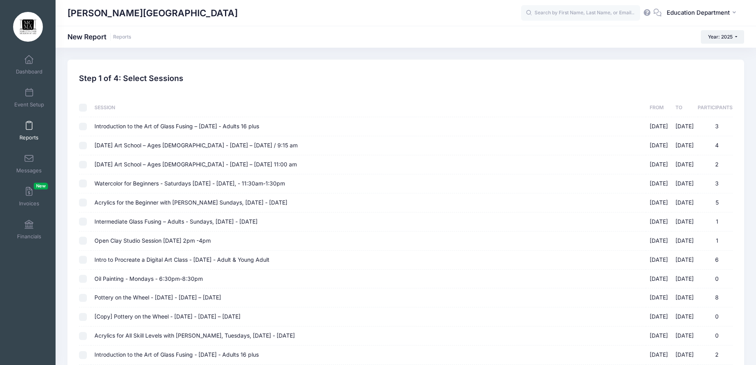
checkbox input "false"
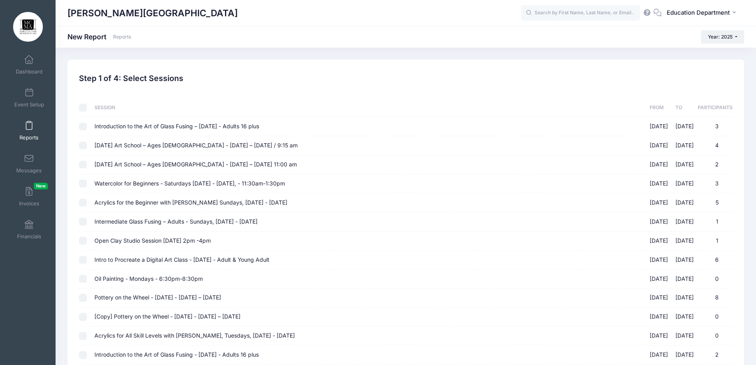
checkbox input "false"
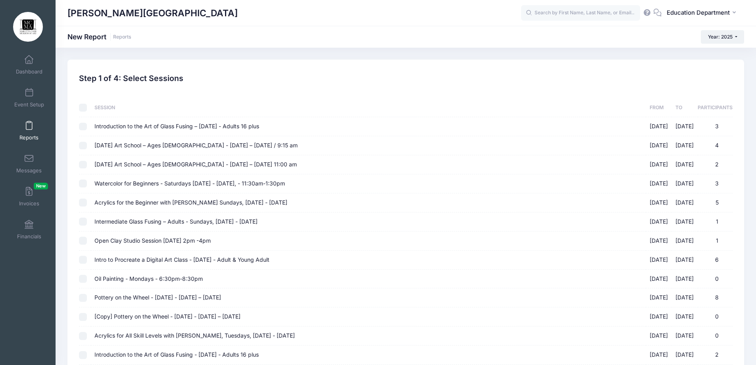
checkbox input "false"
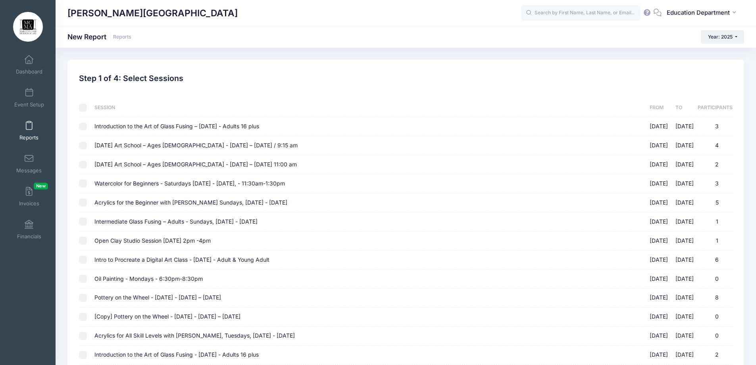
checkbox input "false"
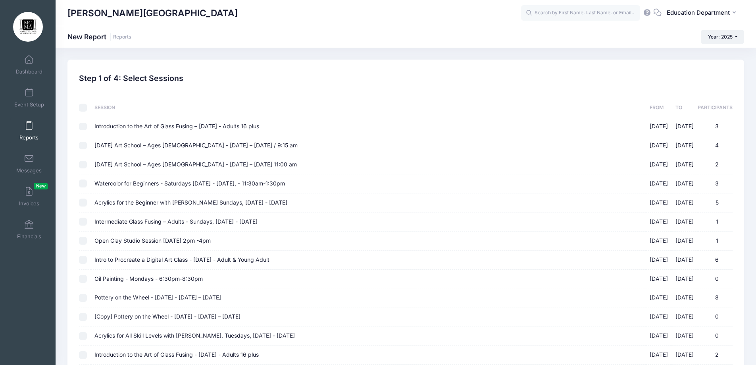
checkbox input "false"
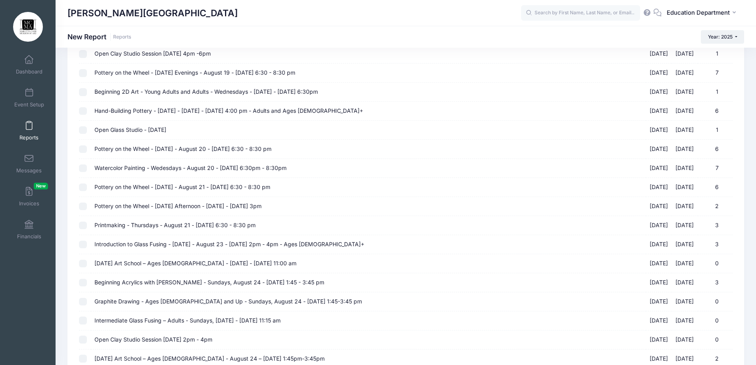
scroll to position [3057, 0]
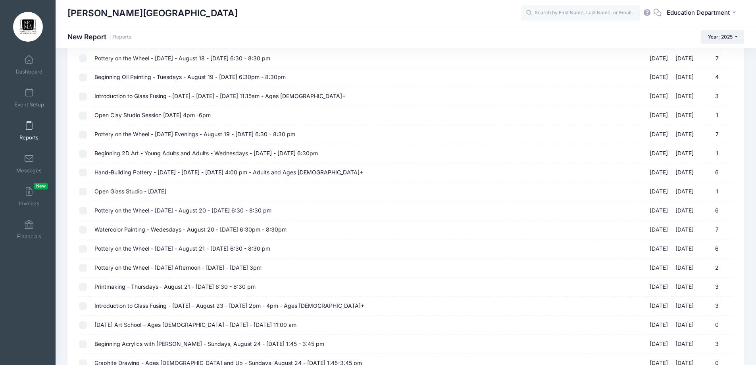
click at [242, 97] on span "Introduction to Glass Fusing - [DATE] - [DATE] - [DATE] 11:15am - Ages [DEMOGRA…" at bounding box center [220, 96] width 251 height 7
click at [87, 97] on input "Introduction to Glass Fusing - [DATE] - [DATE] - [DATE] 11:15am - Ages [DEMOGRA…" at bounding box center [83, 97] width 8 height 8
checkbox input "true"
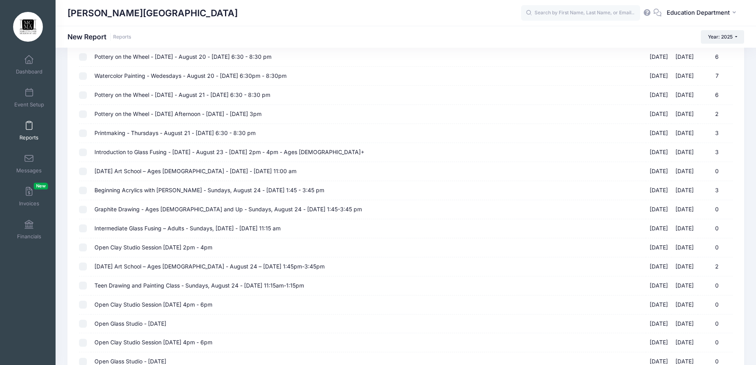
scroll to position [3210, 0]
click at [240, 150] on span "Introduction to Glass Fusing - [DATE] - August 23 - [DATE] 2pm - 4pm - Ages [DE…" at bounding box center [230, 153] width 270 height 7
click at [87, 150] on input "Introduction to Glass Fusing - [DATE] - August 23 - [DATE] 2pm - 4pm - Ages [DE…" at bounding box center [83, 154] width 8 height 8
checkbox input "true"
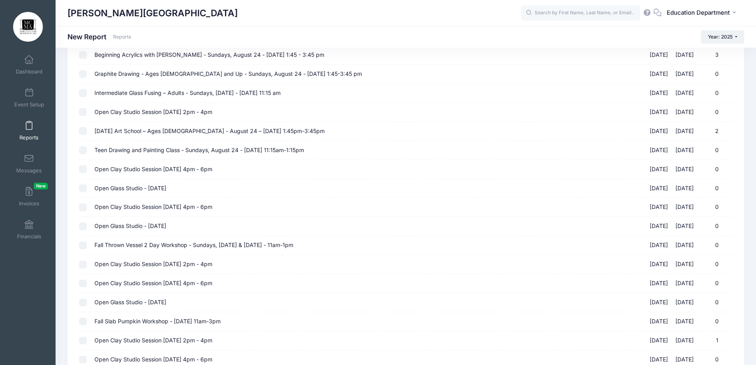
scroll to position [3329, 0]
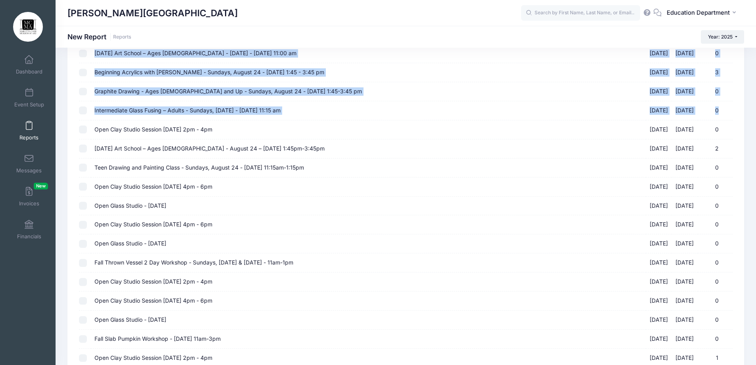
drag, startPoint x: 67, startPoint y: 110, endPoint x: 730, endPoint y: 116, distance: 663.1
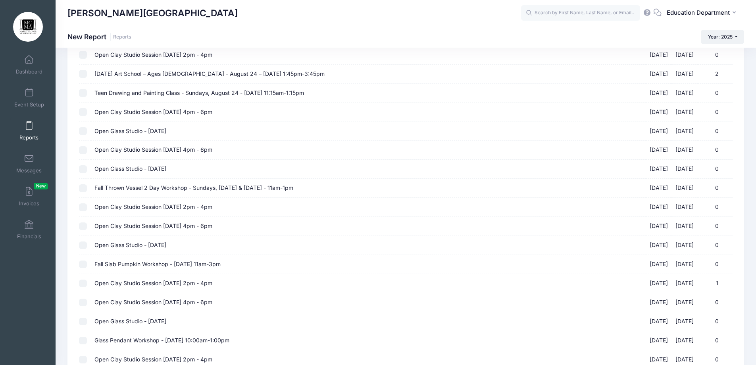
scroll to position [3488, 0]
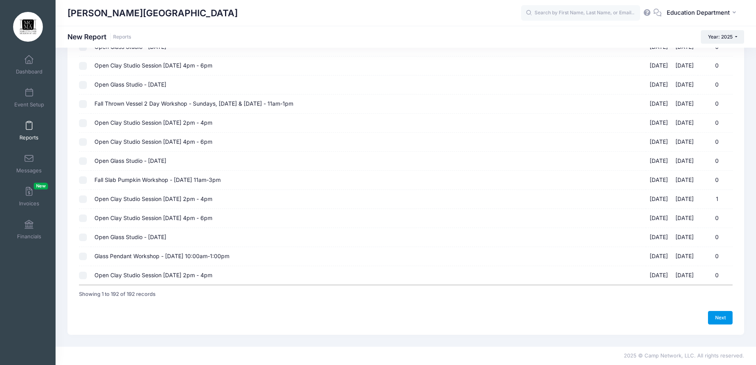
click at [726, 315] on link "Next" at bounding box center [720, 318] width 25 height 14
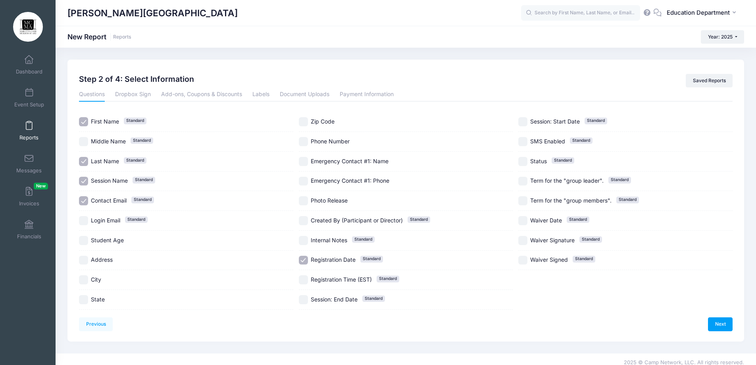
click at [303, 259] on input "Registration Date Standard" at bounding box center [303, 260] width 9 height 9
checkbox input "false"
click at [725, 321] on link "Next" at bounding box center [720, 324] width 25 height 14
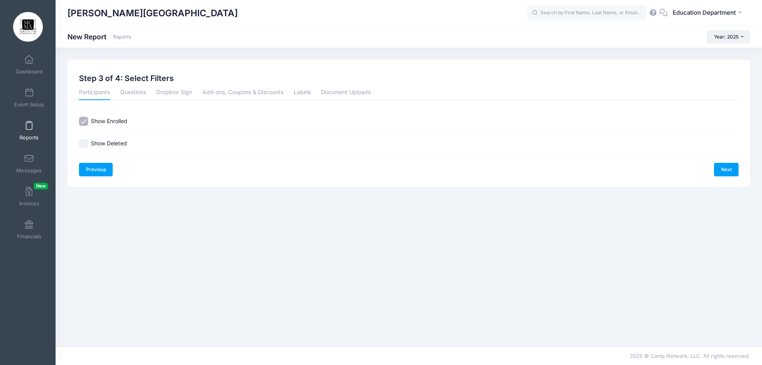
click at [97, 174] on link "Previous" at bounding box center [96, 170] width 34 height 14
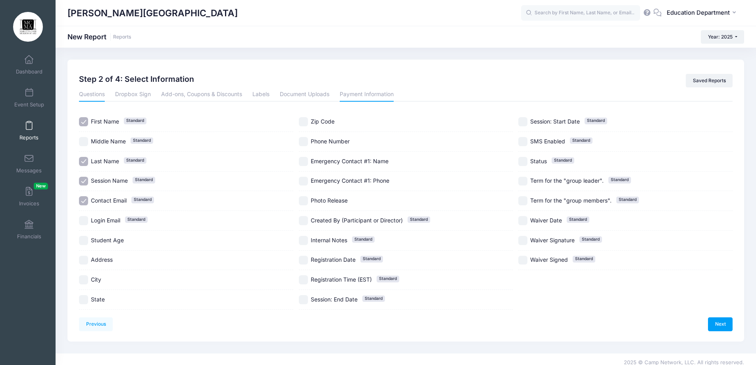
click at [353, 94] on link "Payment Information" at bounding box center [367, 94] width 54 height 14
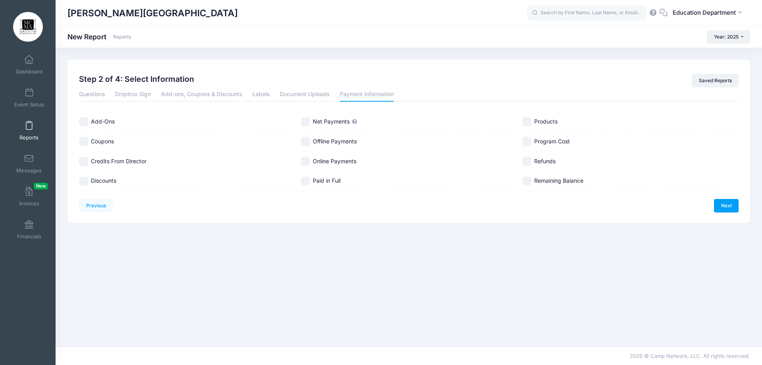
click at [85, 143] on input "Coupons" at bounding box center [83, 141] width 9 height 9
checkbox input "true"
click at [81, 183] on input "Discounts" at bounding box center [83, 181] width 9 height 9
checkbox input "true"
click at [307, 124] on input "Net Payments" at bounding box center [305, 121] width 9 height 9
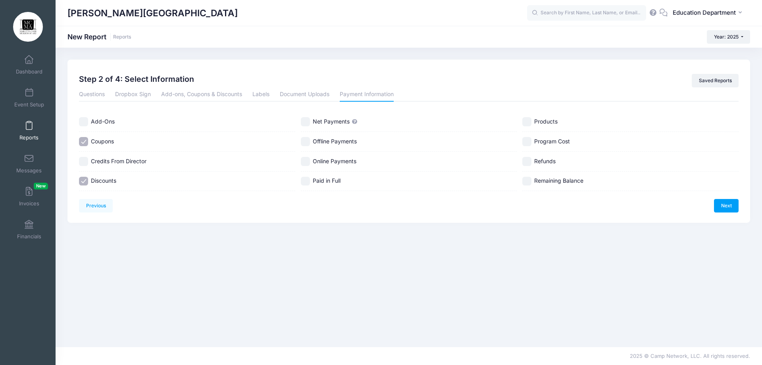
checkbox input "true"
click at [529, 139] on input "Program Cost" at bounding box center [527, 141] width 9 height 9
click at [528, 141] on input "Program Cost" at bounding box center [527, 141] width 9 height 9
click at [232, 90] on link "Add-ons, Coupons & Discounts" at bounding box center [201, 94] width 81 height 14
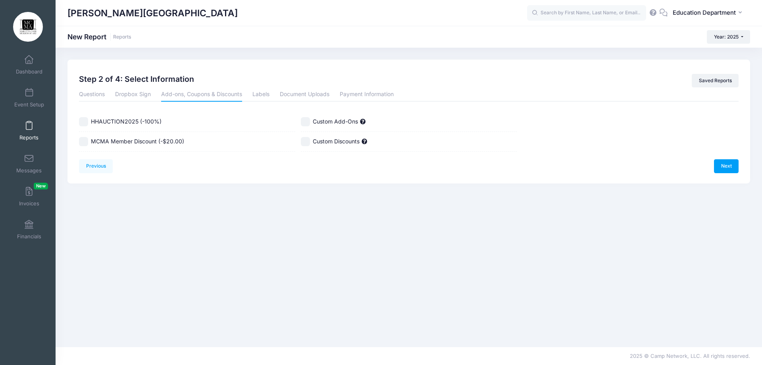
click at [86, 145] on input "MCMA Member Discount (-$20.00)" at bounding box center [83, 141] width 9 height 9
click at [725, 164] on link "Next" at bounding box center [726, 166] width 25 height 14
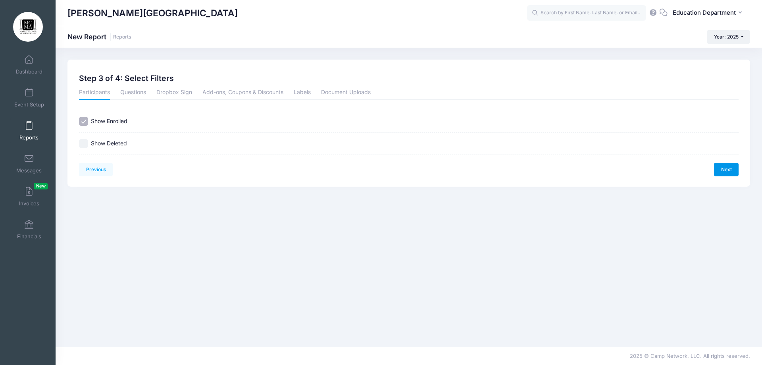
click at [725, 164] on link "Next" at bounding box center [726, 170] width 25 height 14
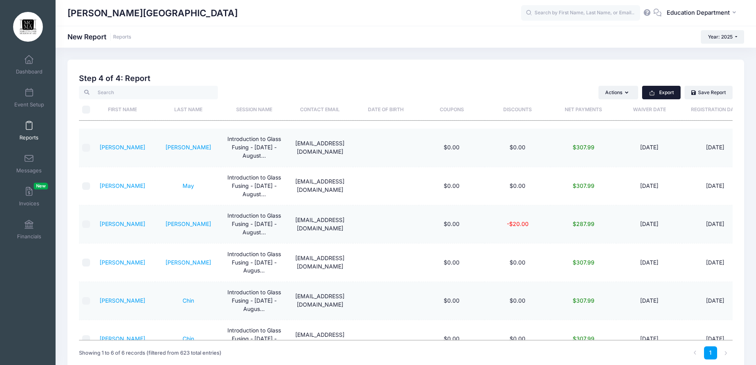
click at [661, 90] on button "Export" at bounding box center [661, 93] width 39 height 14
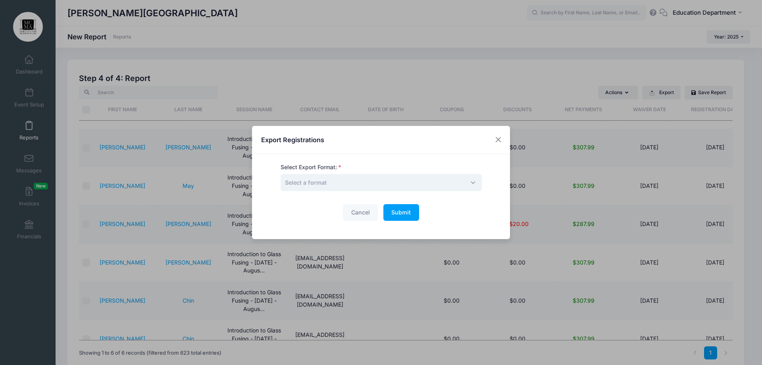
click at [376, 182] on span "Select a format" at bounding box center [381, 182] width 201 height 17
click at [403, 213] on span "Submit" at bounding box center [401, 212] width 19 height 7
